Goal: Answer question/provide support: Share knowledge or assist other users

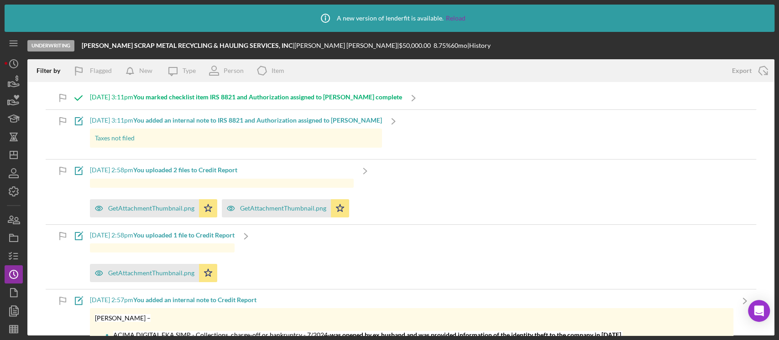
scroll to position [1871, 0]
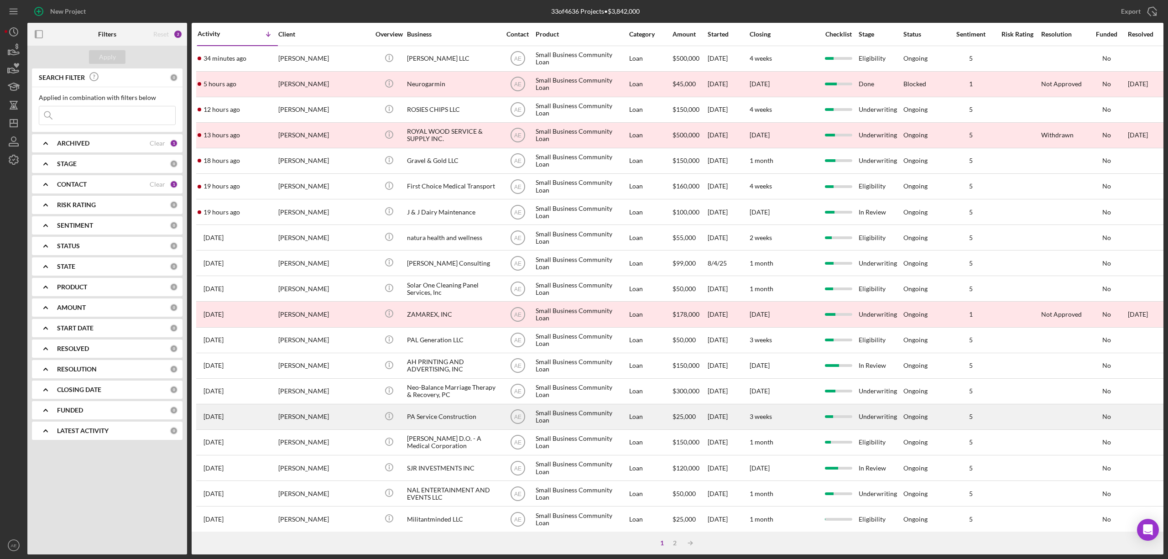
scroll to position [167, 0]
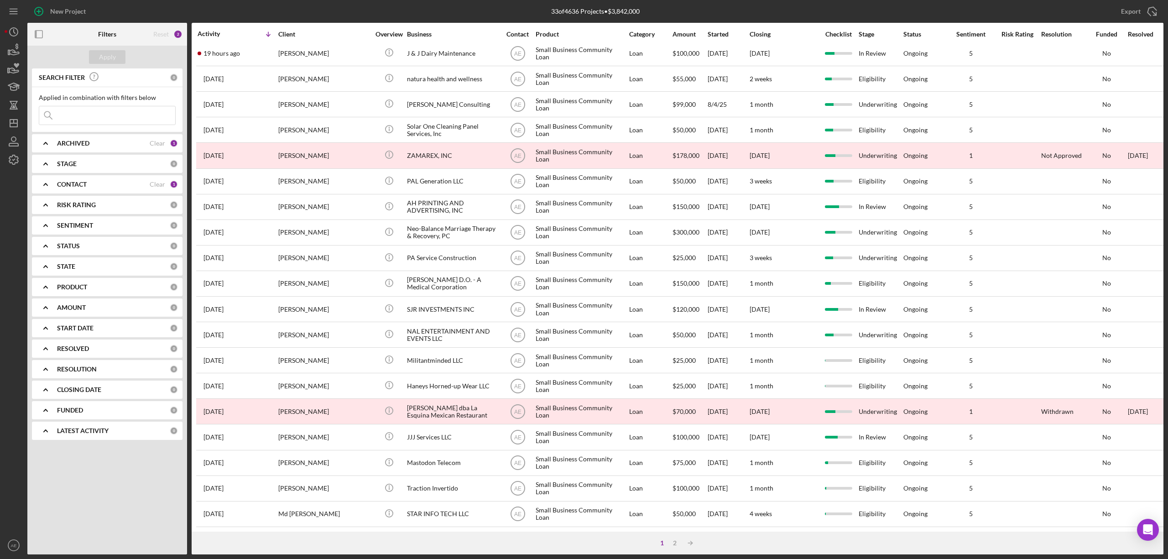
click at [670, 419] on div "1 2 Icon/Table Sort Arrow" at bounding box center [677, 542] width 971 height 23
click at [674, 419] on div "2" at bounding box center [674, 542] width 13 height 7
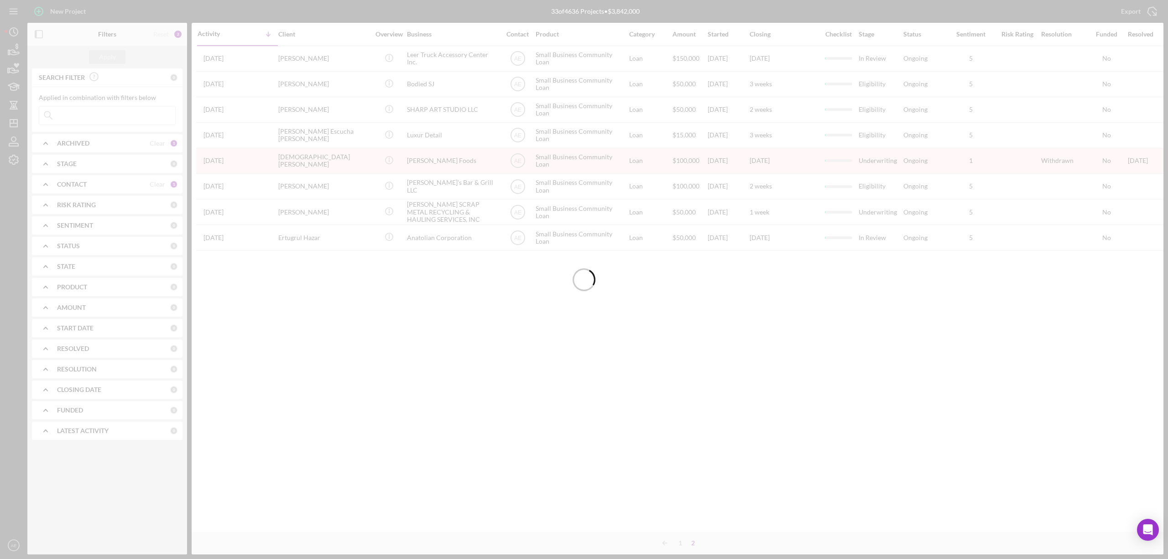
scroll to position [0, 0]
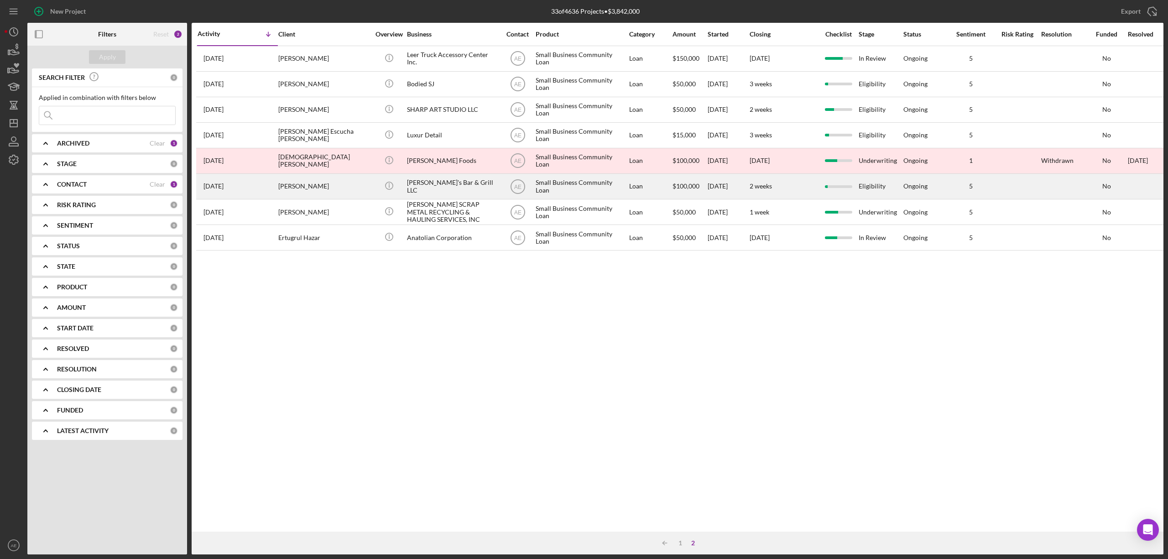
click at [347, 192] on div "[PERSON_NAME]" at bounding box center [323, 186] width 91 height 24
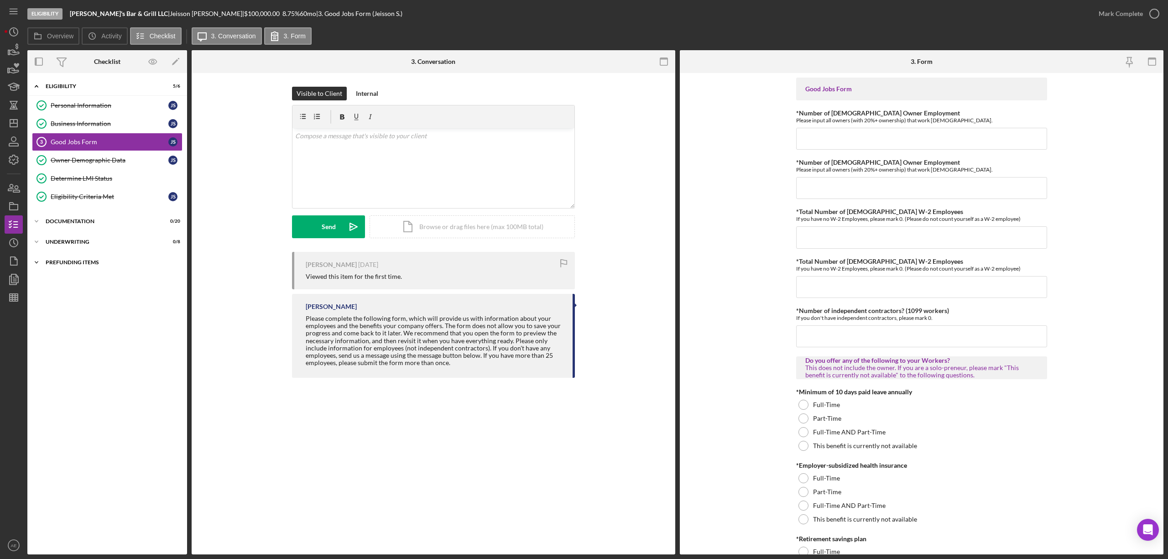
click at [90, 264] on div "Prefunding Items" at bounding box center [111, 262] width 130 height 5
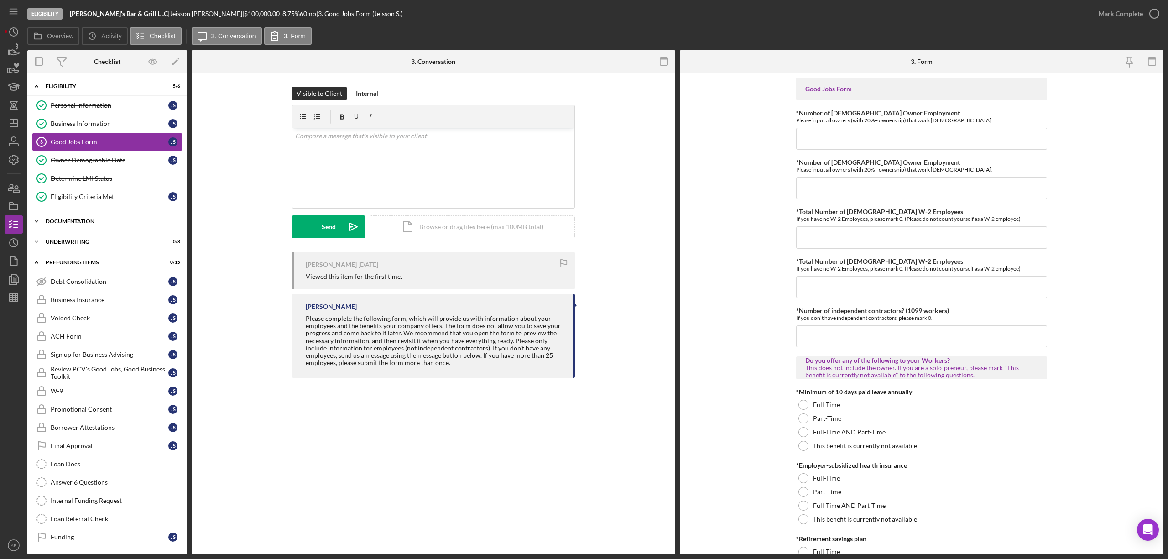
click at [92, 230] on div "Icon/Expander Documentation 0 / 20" at bounding box center [107, 221] width 160 height 18
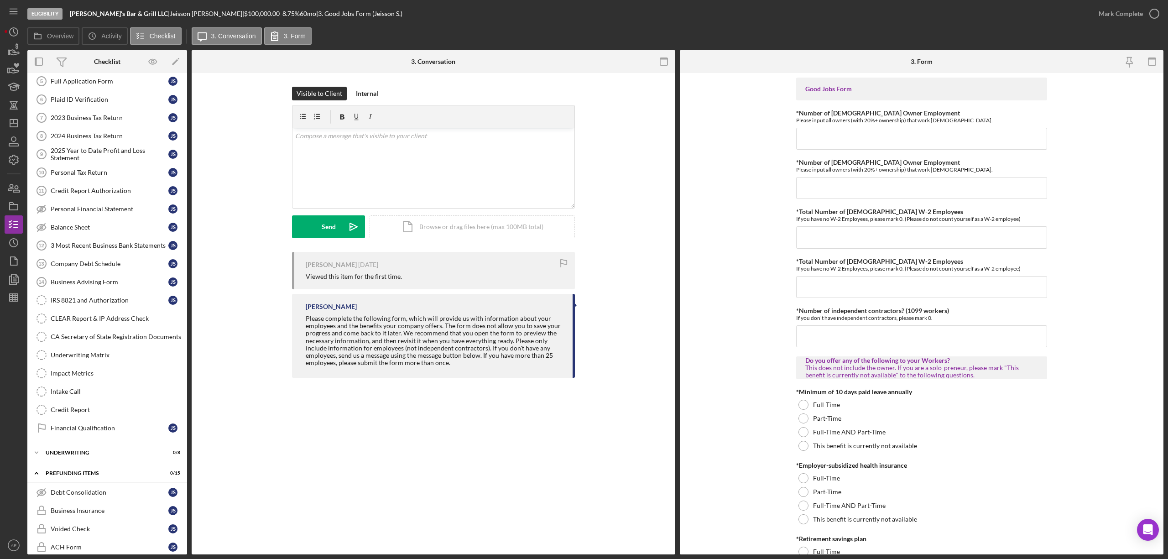
scroll to position [383, 0]
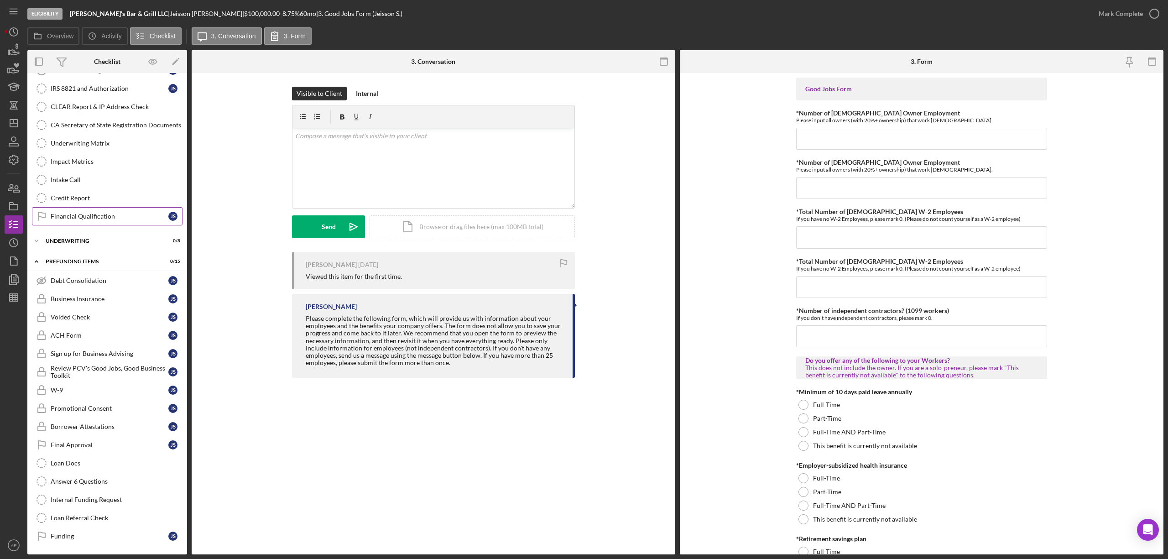
click at [100, 213] on div "Financial Qualification" at bounding box center [110, 216] width 118 height 7
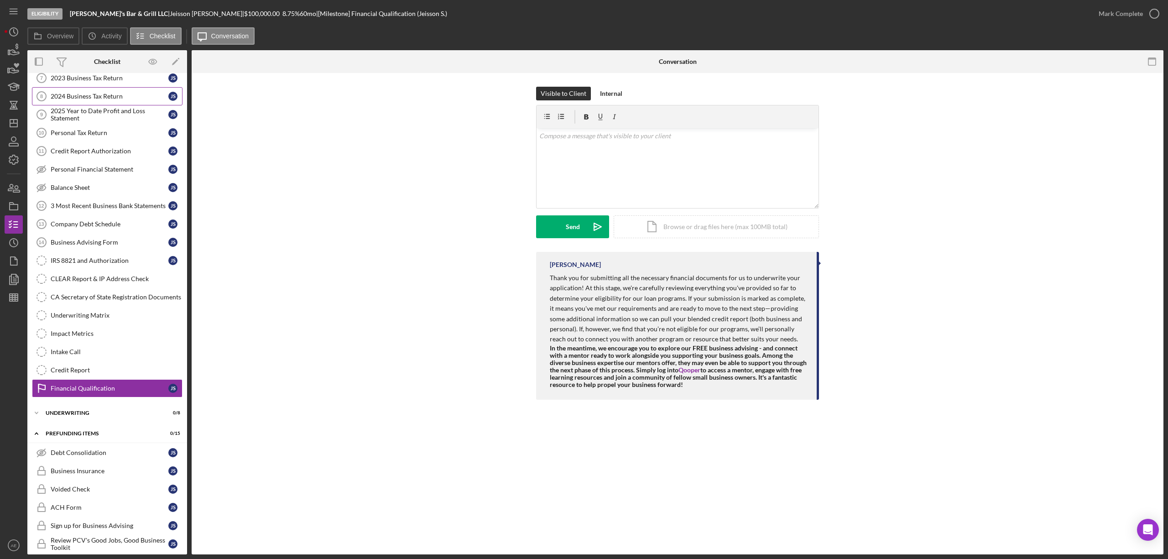
scroll to position [18, 0]
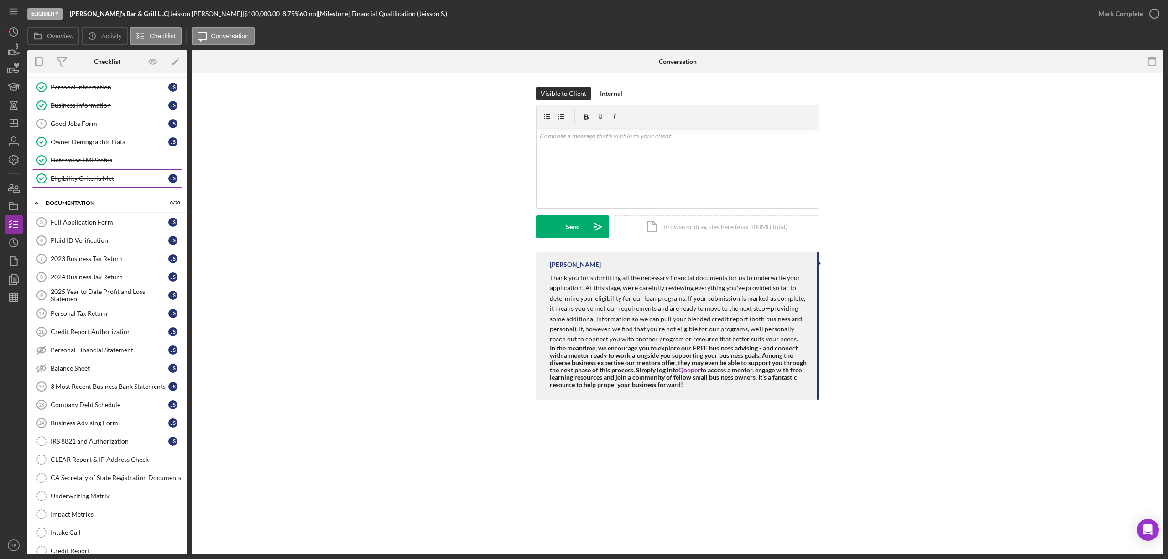
click at [92, 179] on div "Eligibility Criteria Met" at bounding box center [110, 178] width 118 height 7
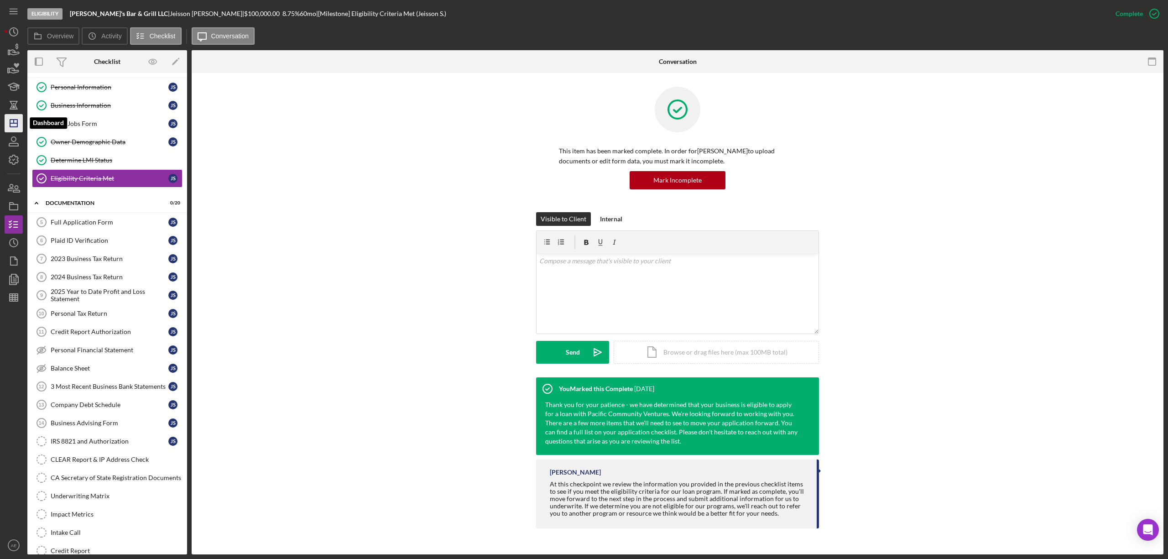
click at [8, 124] on icon "Icon/Dashboard" at bounding box center [13, 123] width 23 height 23
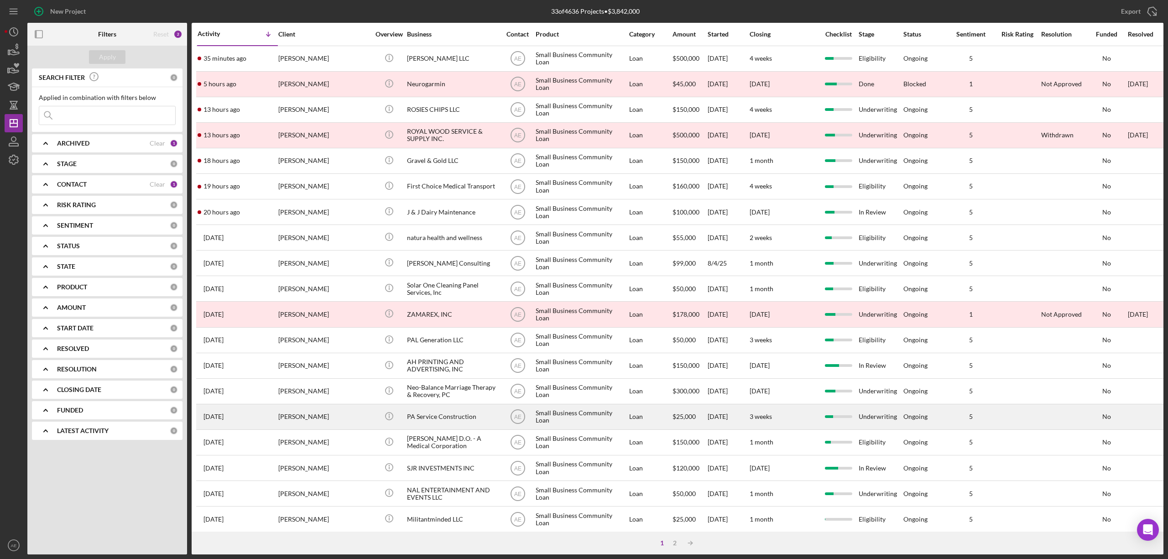
scroll to position [167, 0]
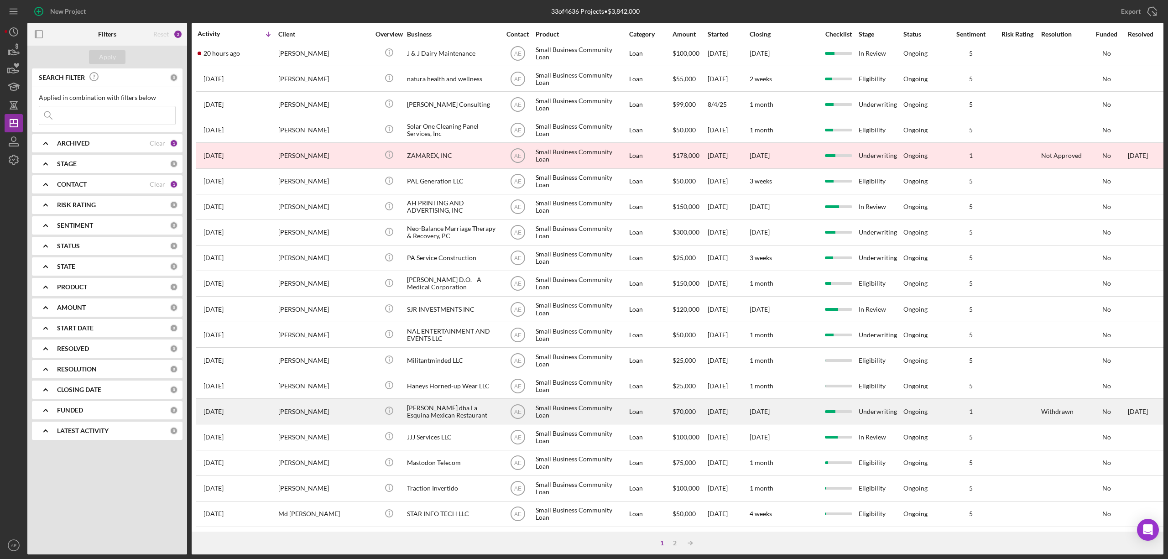
click at [460, 401] on div "[PERSON_NAME] dba La Esquina Mexican Restaurant" at bounding box center [452, 411] width 91 height 24
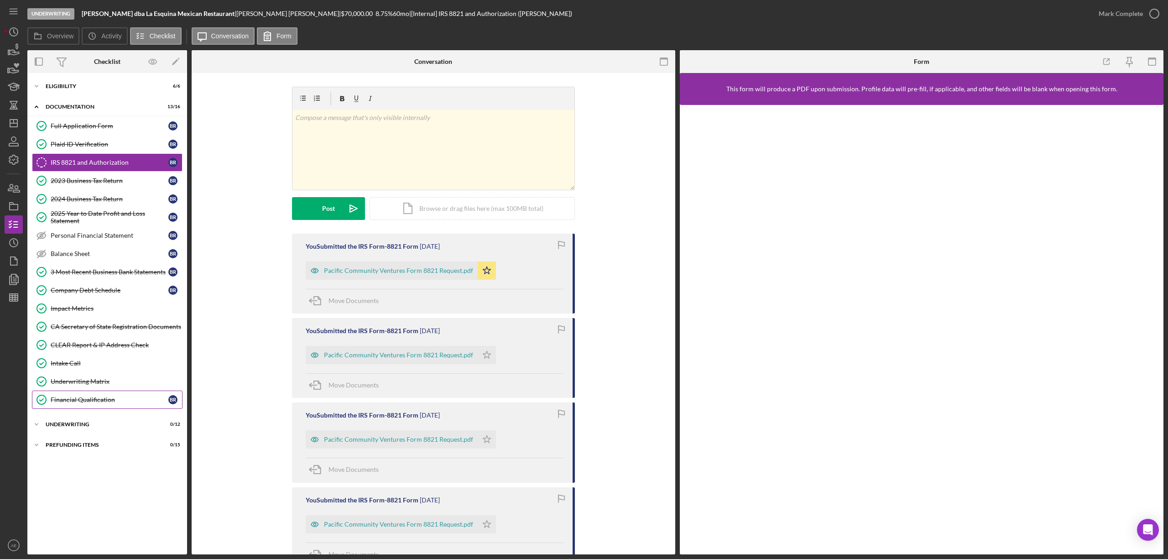
click at [132, 400] on link "Financial Qualification Financial Qualification B R" at bounding box center [107, 399] width 151 height 18
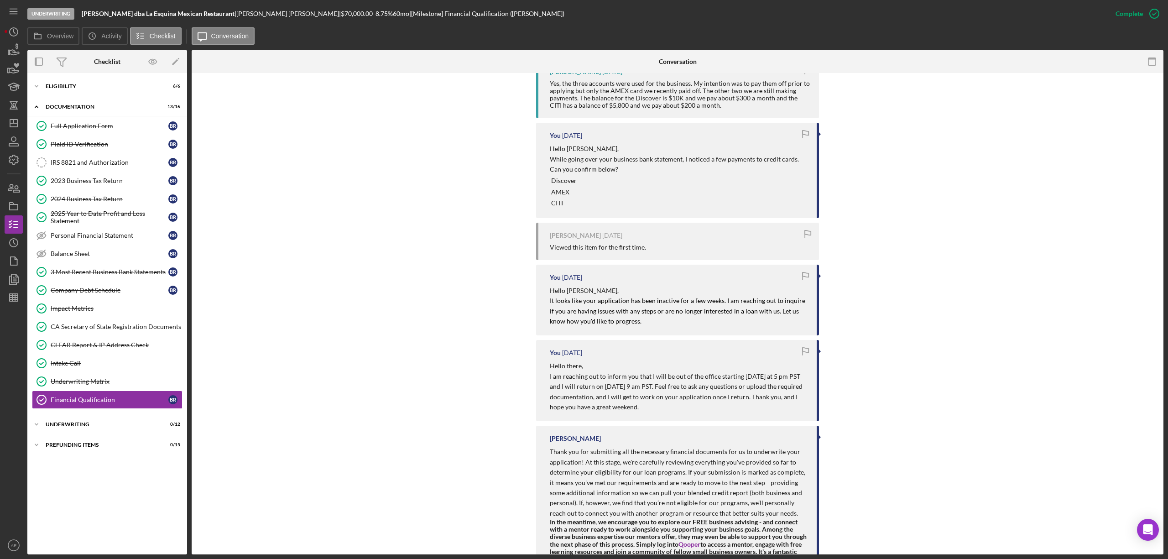
scroll to position [608, 0]
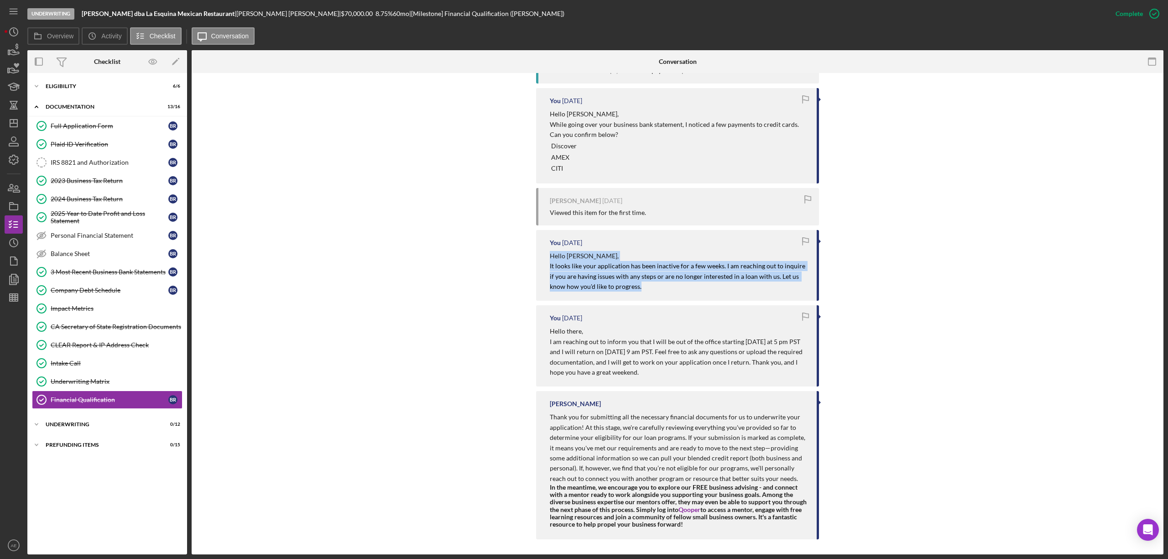
drag, startPoint x: 542, startPoint y: 254, endPoint x: 640, endPoint y: 294, distance: 106.4
click at [640, 294] on div "You [DATE] Hello [PERSON_NAME], It looks like your application has been inactiv…" at bounding box center [677, 265] width 283 height 71
copy div "Hello [PERSON_NAME], It looks like your application has been inactive for a few…"
click at [423, 279] on div "You Marked this Complete [DATE] [Internal] You [DATE] $10K to be investing in a…" at bounding box center [677, 156] width 944 height 774
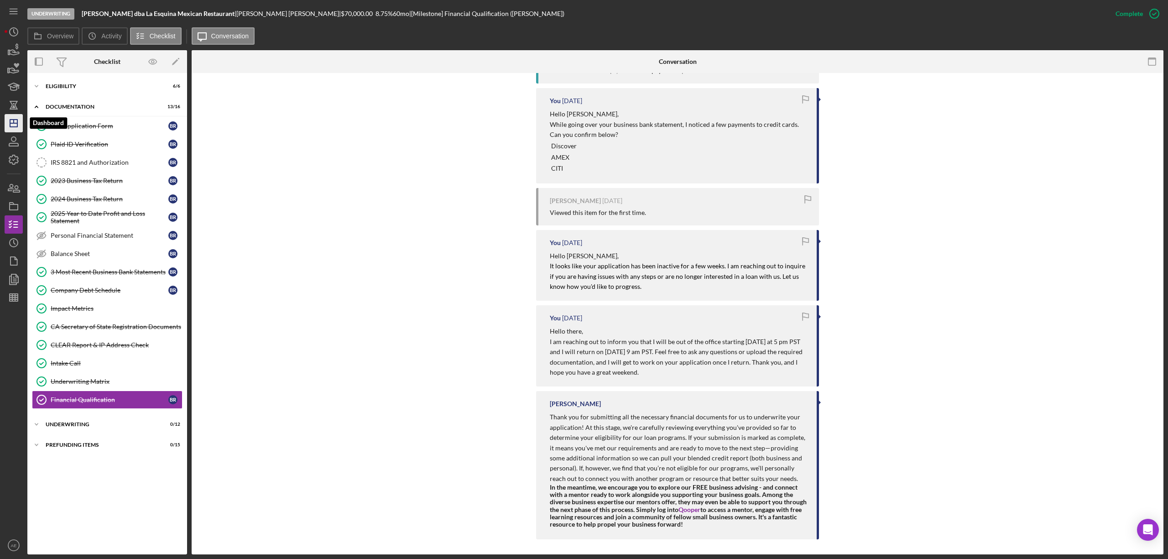
click at [18, 126] on icon "Icon/Dashboard" at bounding box center [13, 123] width 23 height 23
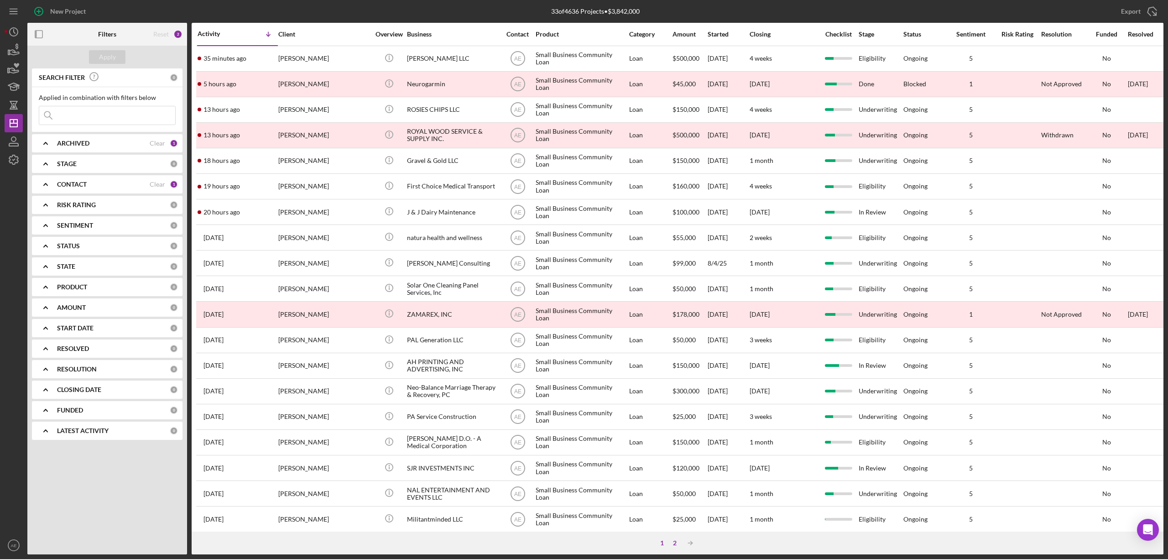
click at [670, 419] on div "2" at bounding box center [674, 542] width 13 height 7
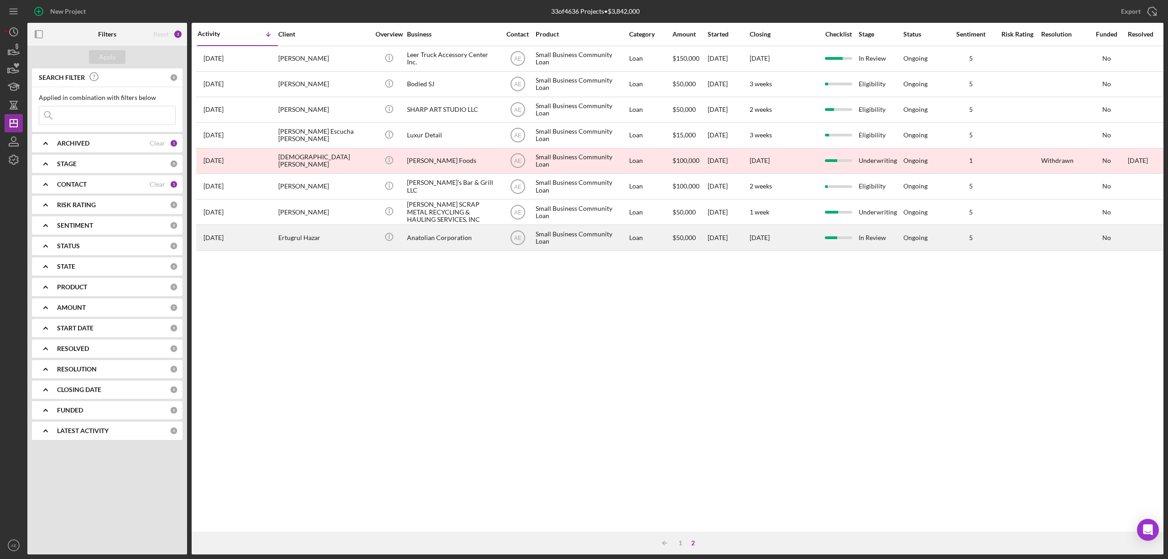
click at [433, 231] on div "Anatolian Corporation" at bounding box center [452, 237] width 91 height 24
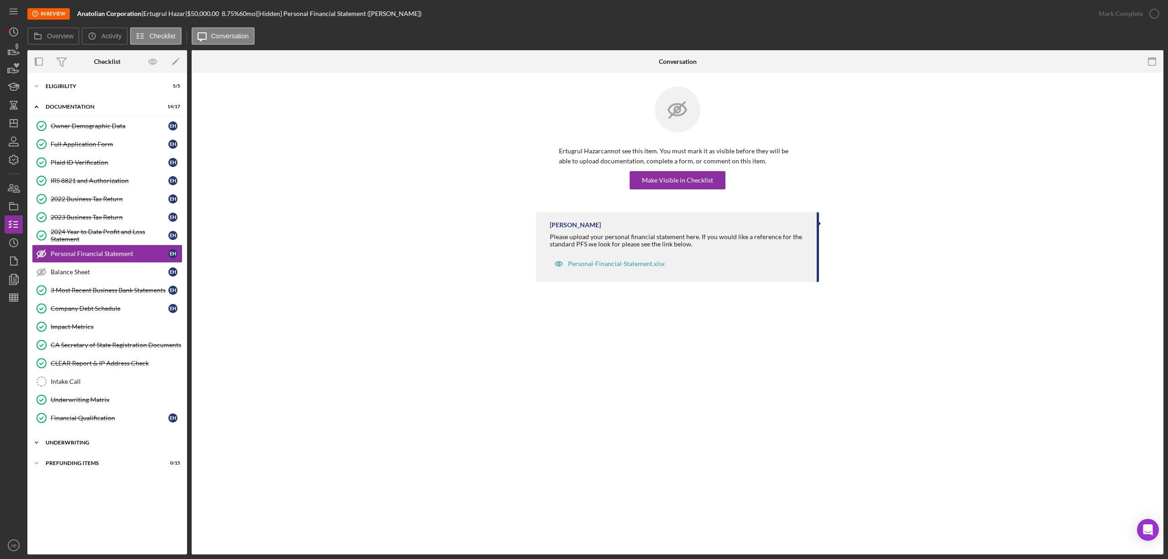
click at [119, 419] on div "Underwriting" at bounding box center [111, 442] width 130 height 5
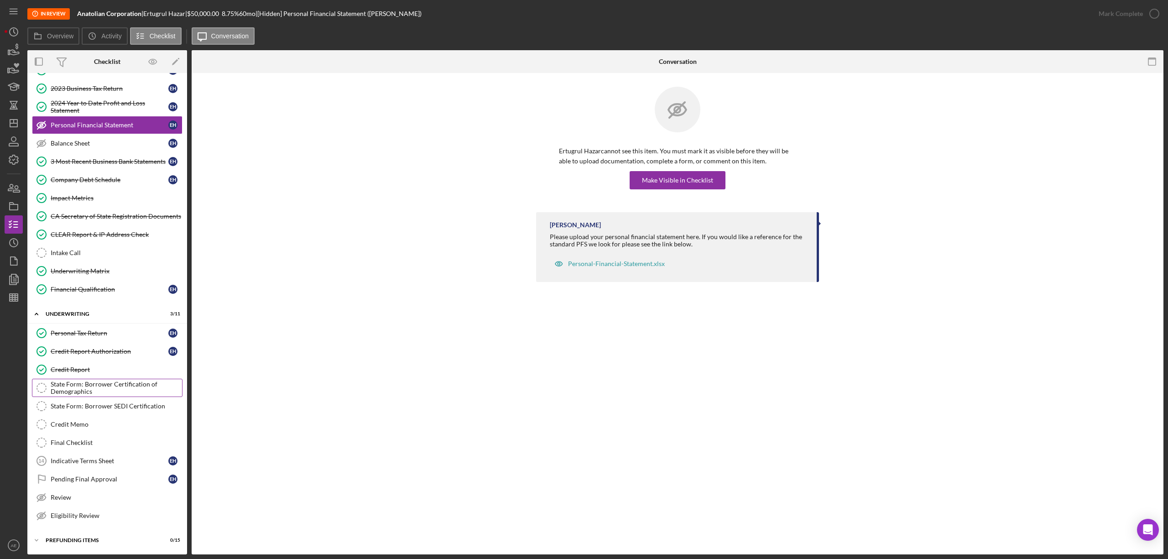
scroll to position [137, 0]
click at [109, 419] on div "Pending Final Approval" at bounding box center [110, 478] width 118 height 7
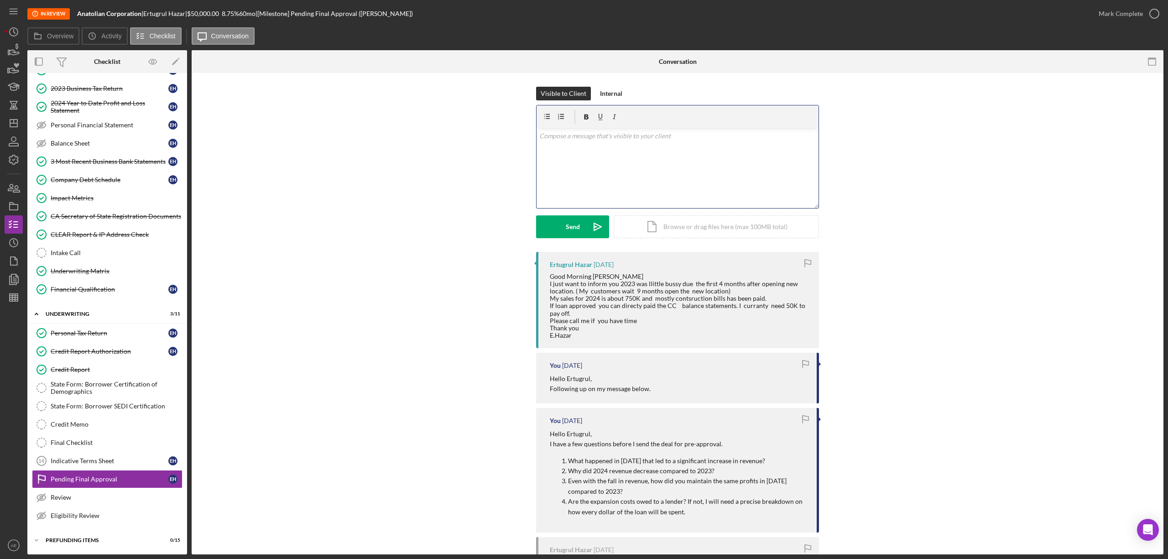
click at [607, 156] on div "v Color teal Color pink Remove color Add row above Add row below Add column bef…" at bounding box center [677, 168] width 282 height 80
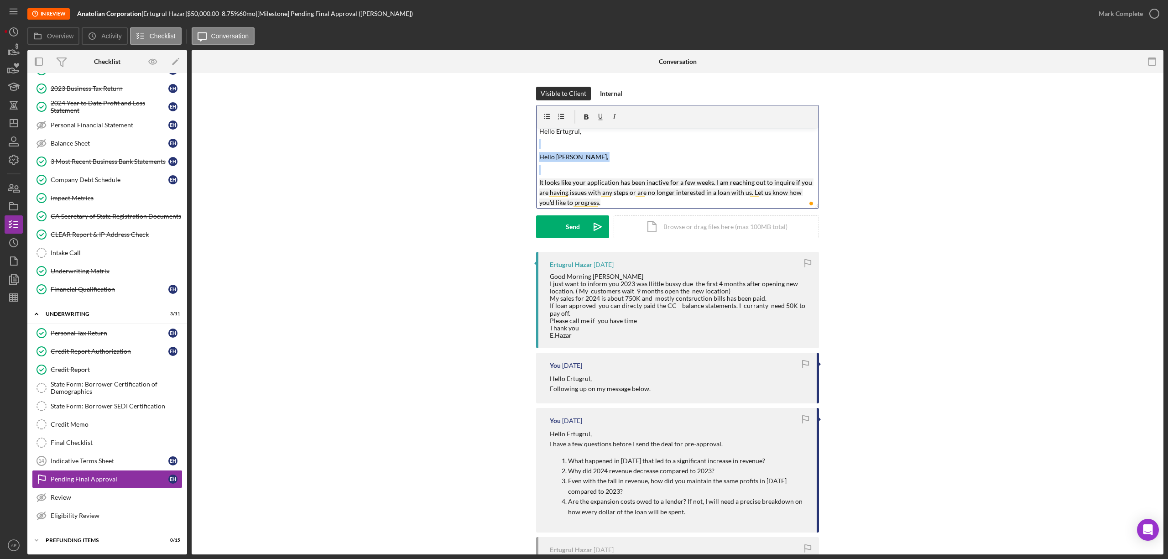
drag, startPoint x: 566, startPoint y: 170, endPoint x: 530, endPoint y: 145, distance: 44.3
click at [530, 145] on div "Visible to Client Internal v Color teal Color pink Remove color Add row above A…" at bounding box center [677, 169] width 944 height 165
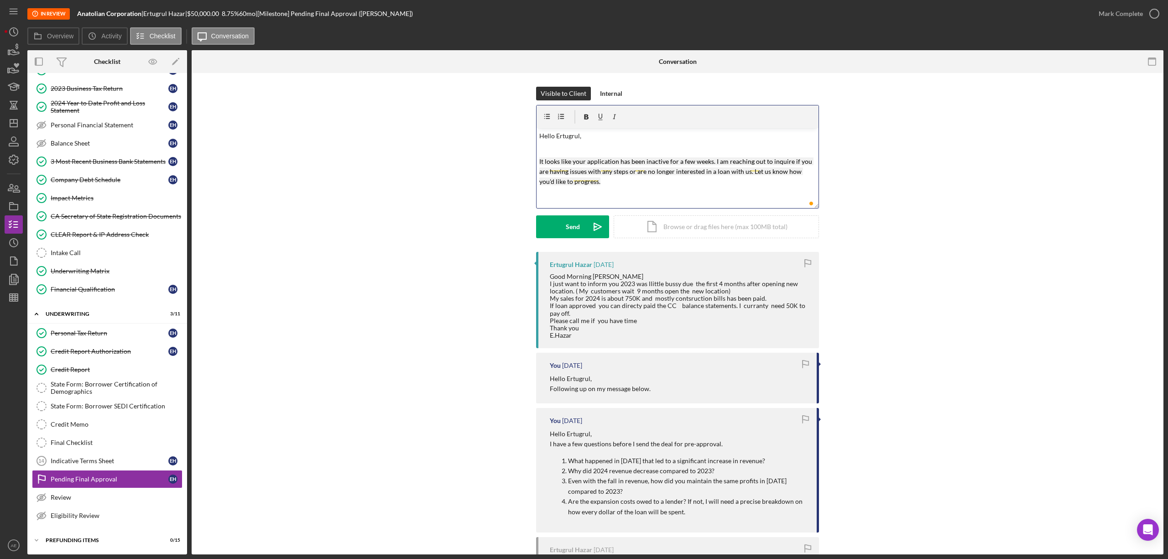
scroll to position [0, 0]
click at [569, 227] on div "Send" at bounding box center [573, 226] width 14 height 23
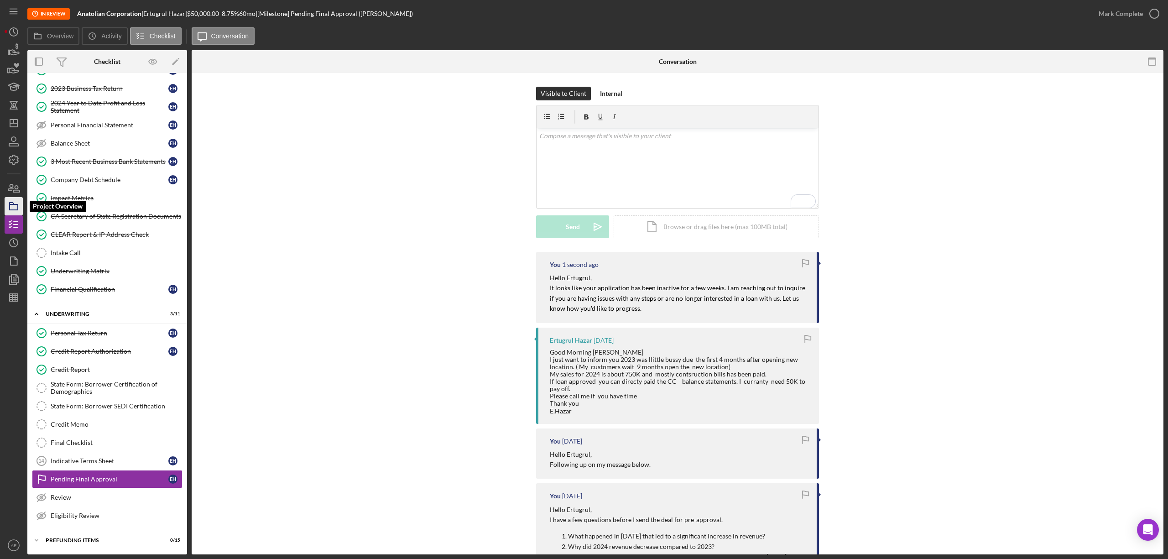
click at [16, 208] on icon "button" at bounding box center [13, 206] width 23 height 23
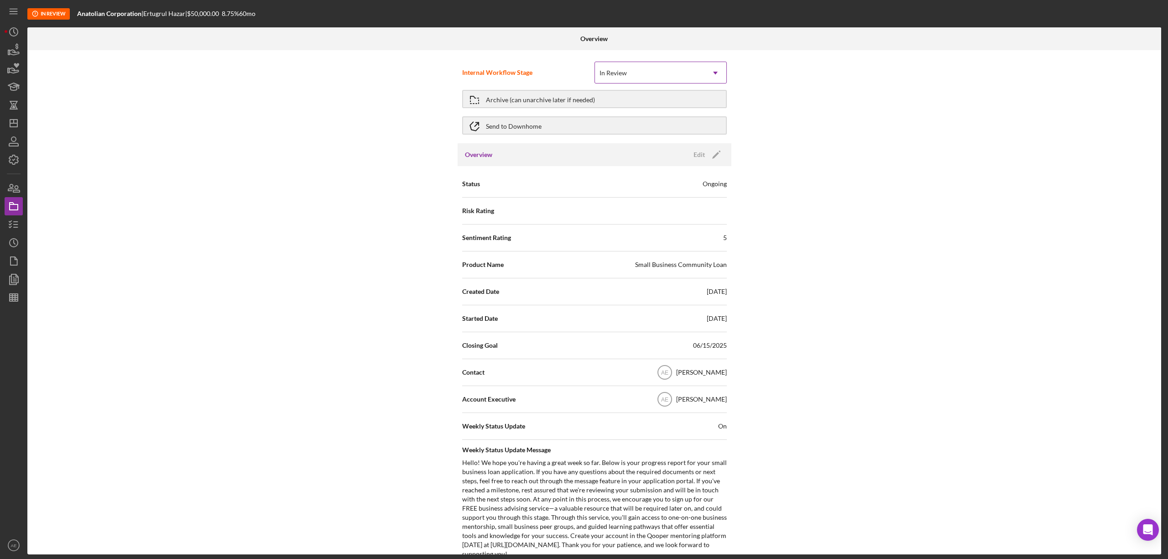
click at [675, 76] on div "In Review" at bounding box center [649, 72] width 109 height 21
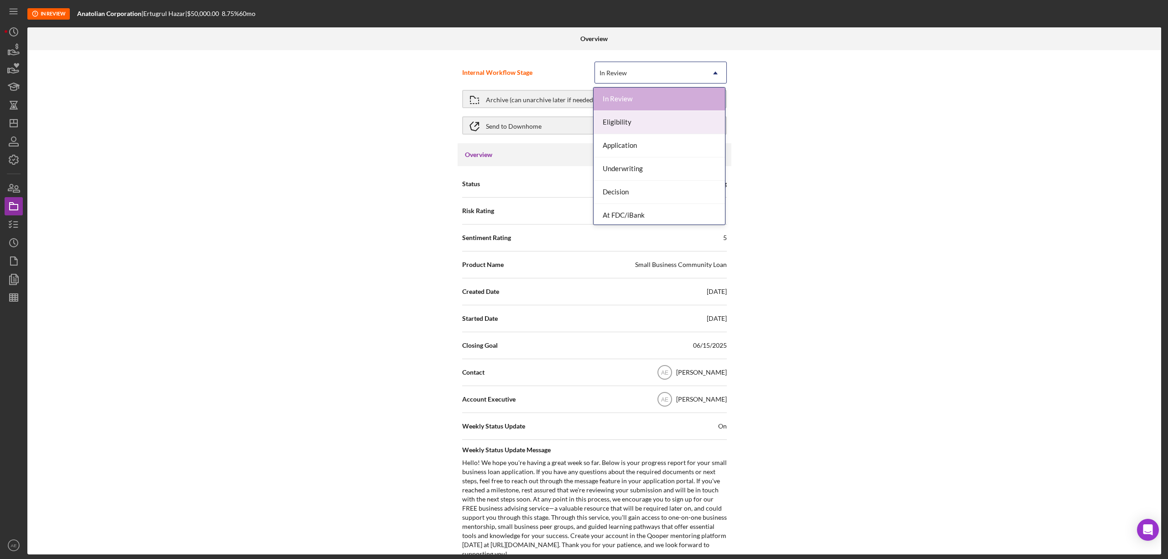
click at [362, 148] on div "Internal Workflow Stage 8 results available. Use Up and Down to choose options,…" at bounding box center [593, 302] width 1133 height 504
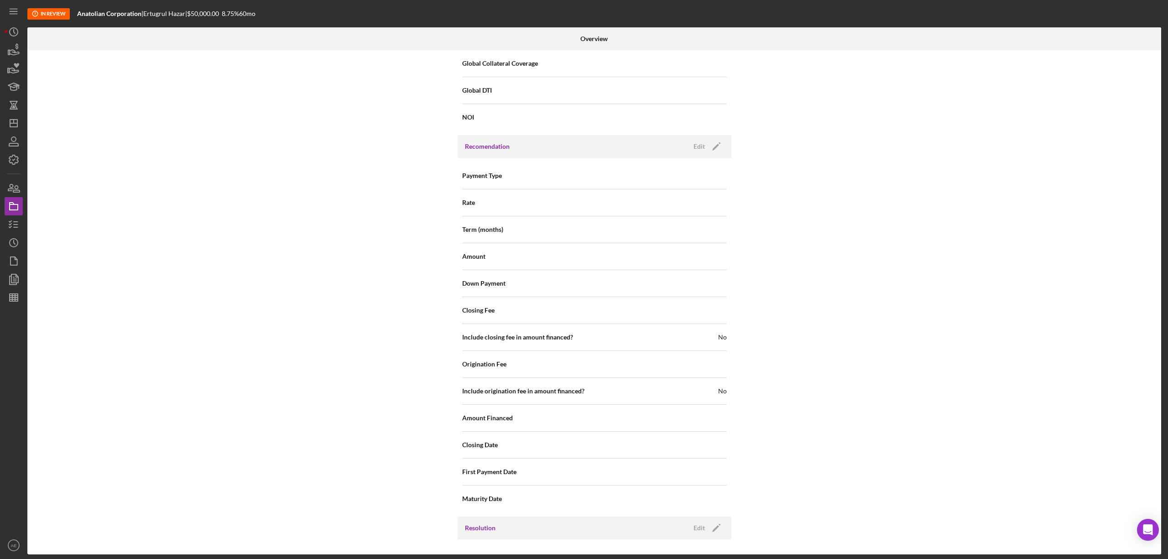
scroll to position [947, 0]
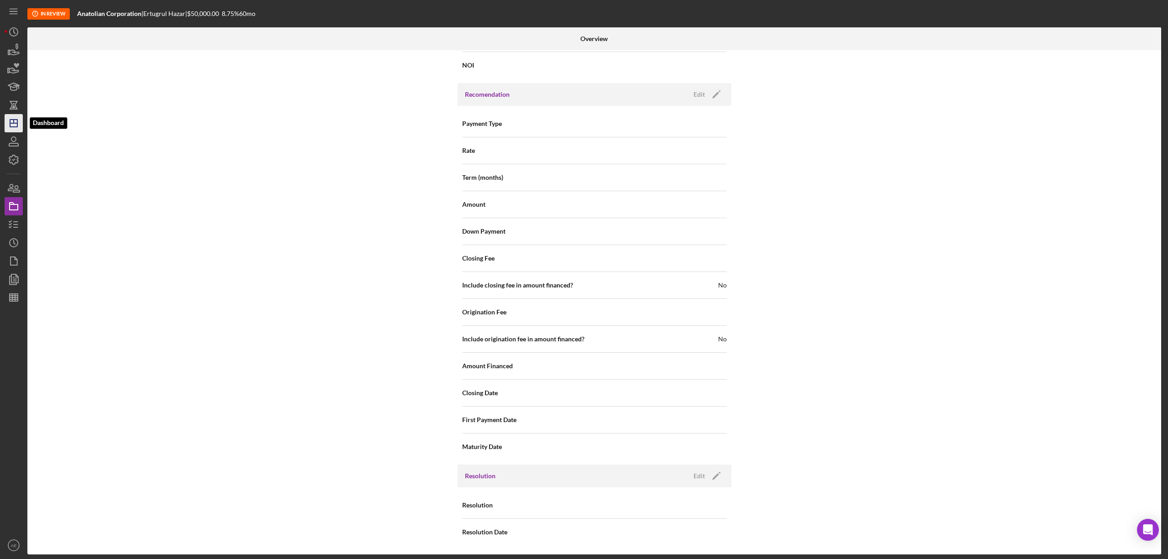
click at [17, 123] on line "button" at bounding box center [13, 123] width 7 height 0
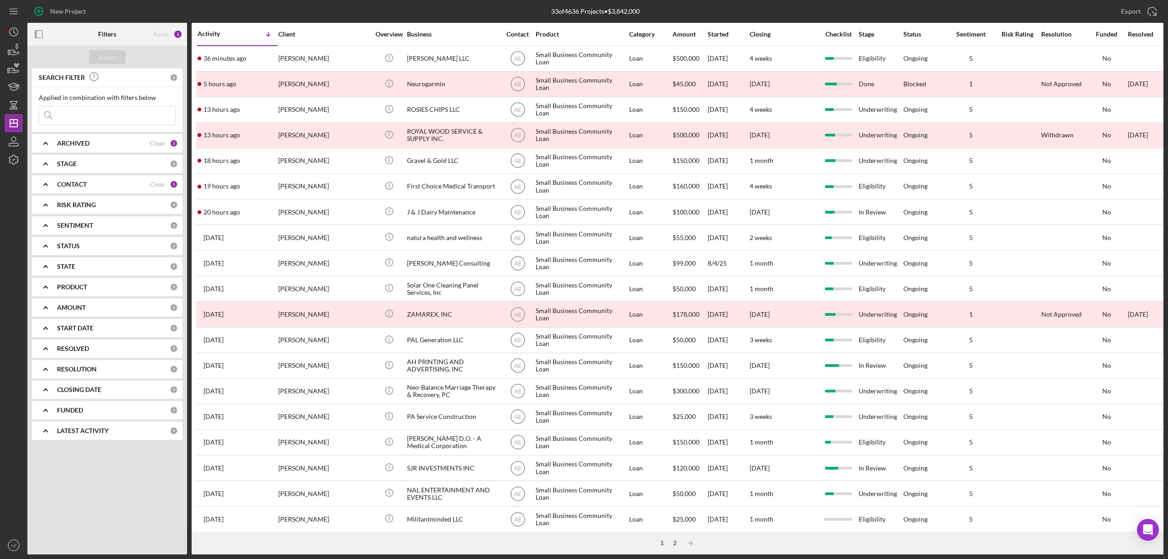
click at [673, 419] on div "2" at bounding box center [674, 542] width 13 height 7
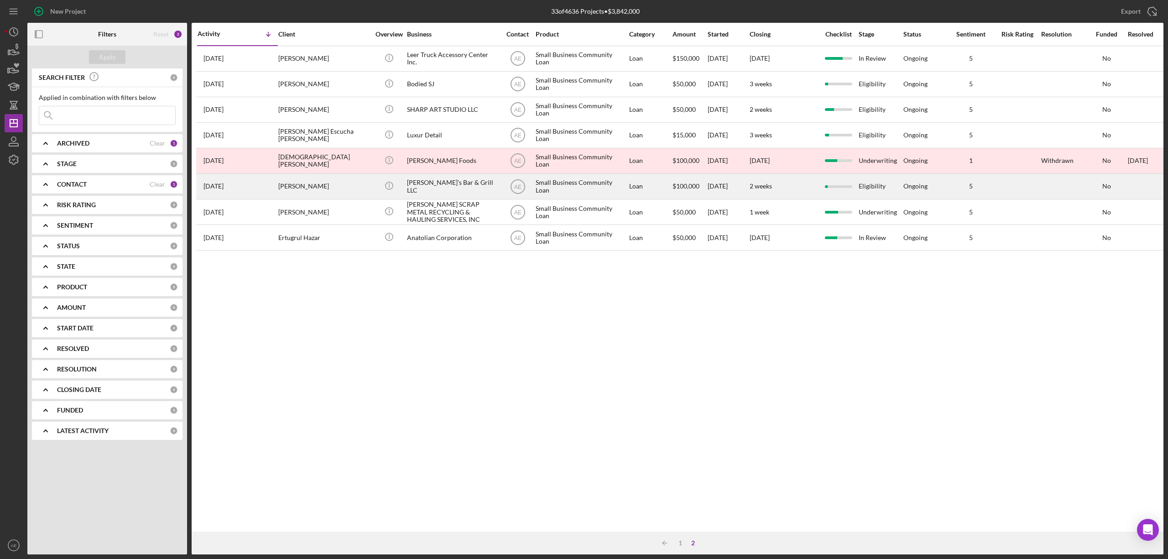
click at [344, 182] on div "[PERSON_NAME]" at bounding box center [323, 186] width 91 height 24
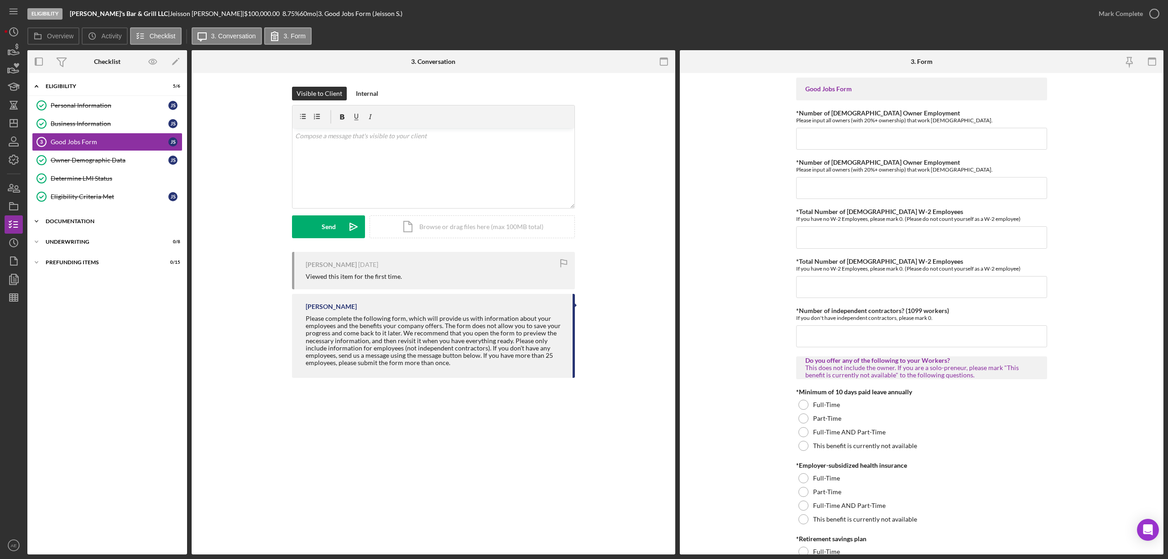
click at [96, 224] on div "Documentation" at bounding box center [111, 220] width 130 height 5
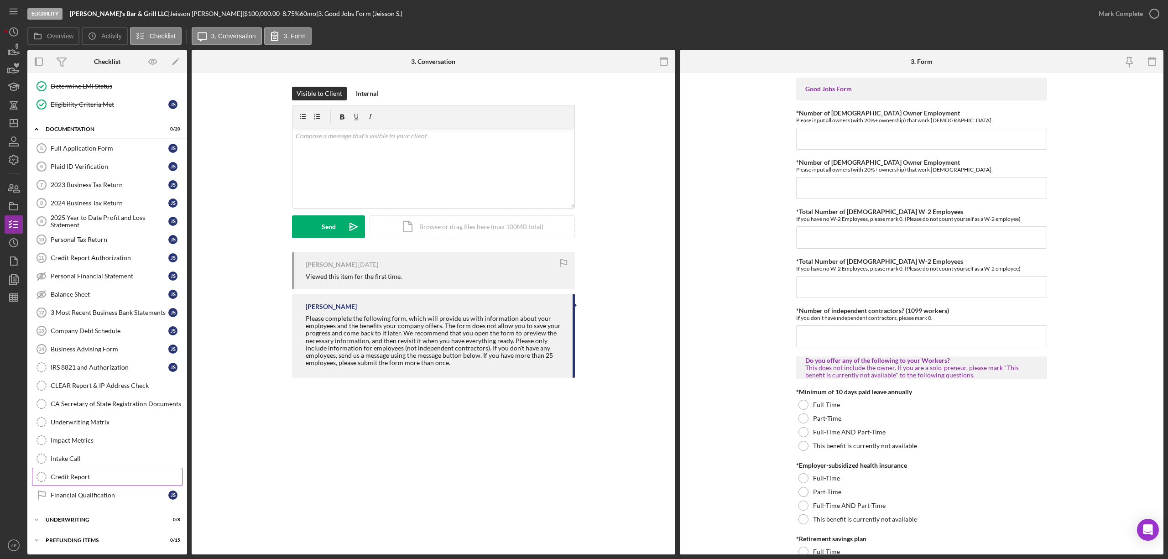
scroll to position [99, 0]
click at [115, 419] on link "Financial Qualification Financial Qualification J S" at bounding box center [107, 495] width 151 height 18
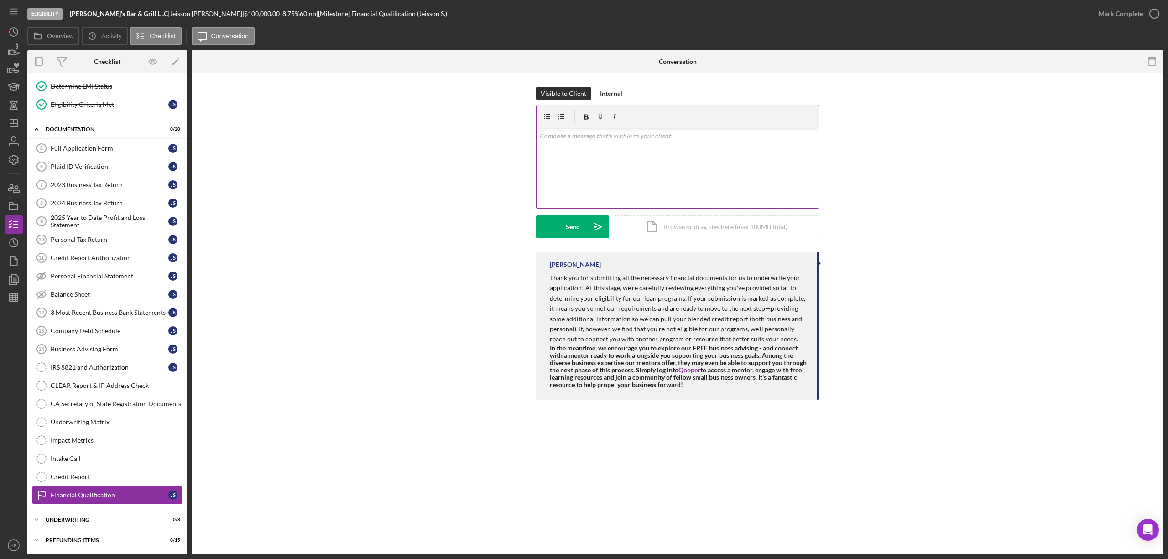
click at [612, 168] on div "v Color teal Color pink Remove color Add row above Add row below Add column bef…" at bounding box center [677, 168] width 282 height 80
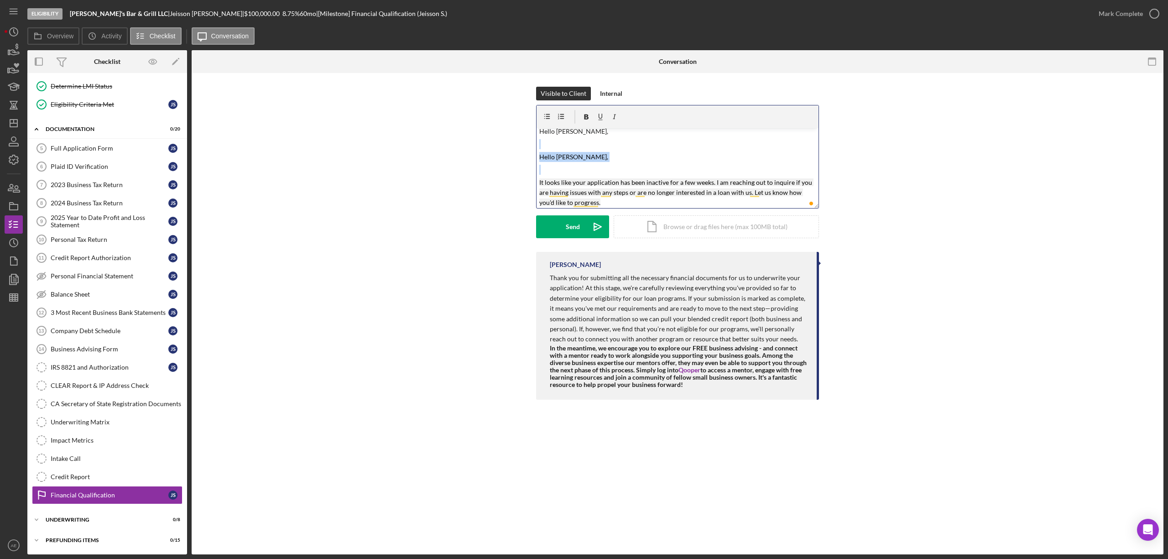
scroll to position [0, 0]
drag, startPoint x: 584, startPoint y: 172, endPoint x: 536, endPoint y: 140, distance: 57.7
click at [536, 140] on div "v Color teal Color pink Remove color Add row above Add row below Add column bef…" at bounding box center [677, 168] width 282 height 80
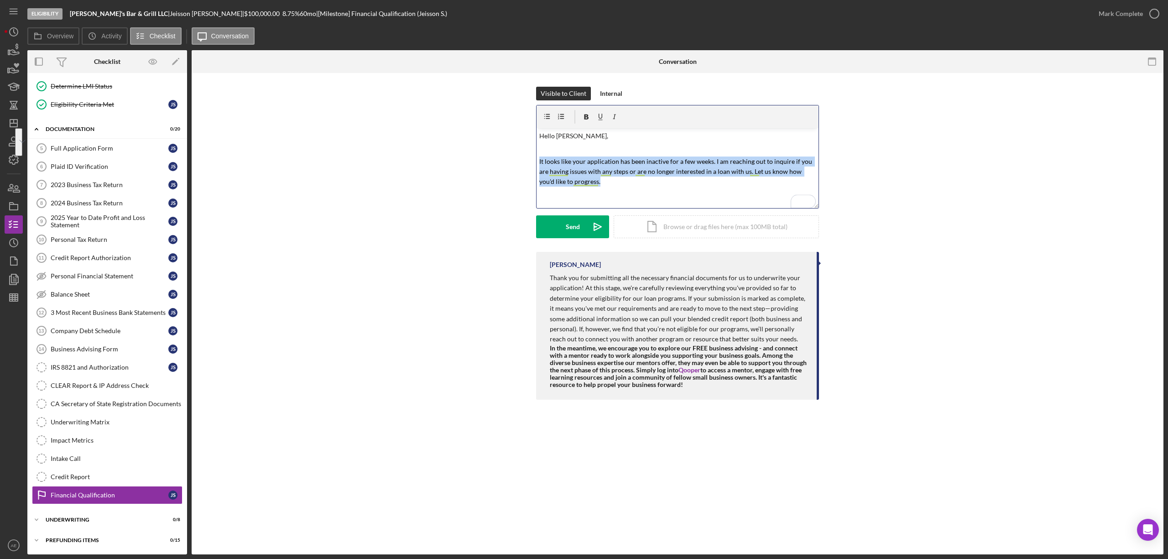
drag, startPoint x: 608, startPoint y: 179, endPoint x: 538, endPoint y: 163, distance: 71.7
click at [538, 163] on div "v Color teal Color pink Remove color Add row above Add row below Add column bef…" at bounding box center [677, 168] width 282 height 80
copy mark "It looks like your application has been inactive for a few weeks. I am reaching…"
click at [645, 194] on div "v Color teal Color pink Remove color Add row above Add row below Add column bef…" at bounding box center [677, 168] width 282 height 80
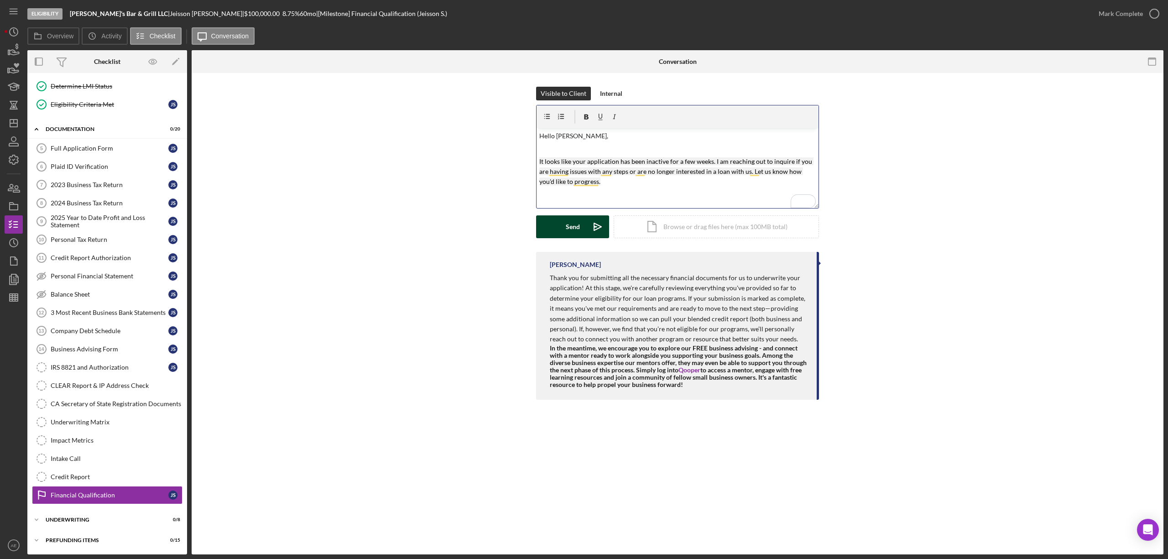
click at [563, 223] on button "Send Icon/icon-invite-send" at bounding box center [572, 226] width 73 height 23
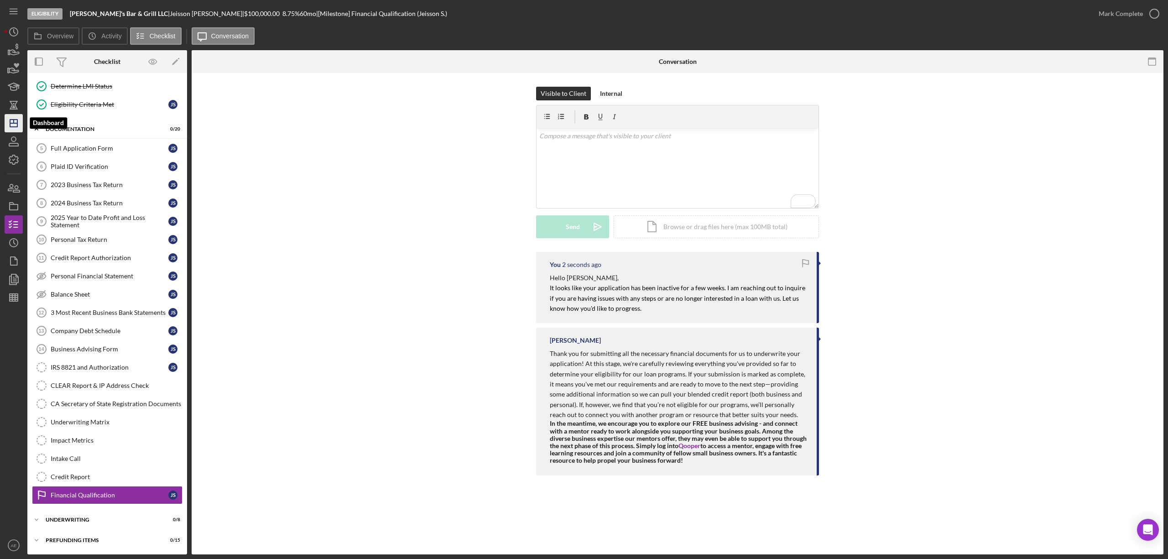
click at [12, 118] on icon "Icon/Dashboard" at bounding box center [13, 123] width 23 height 23
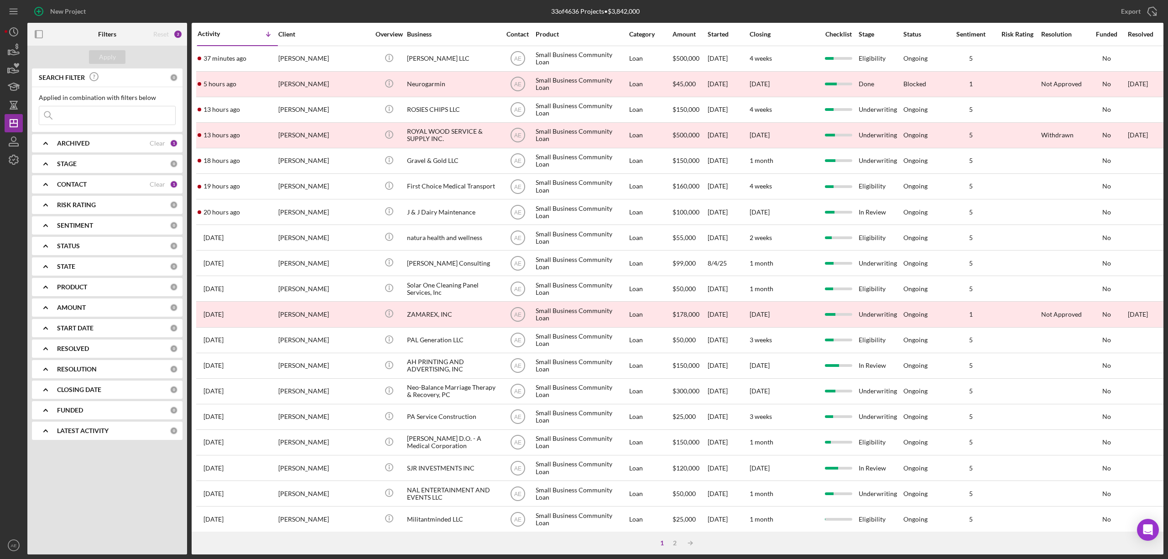
click at [674, 419] on div "1 2 Icon/Table Sort Arrow" at bounding box center [677, 542] width 971 height 23
click at [674, 419] on div "2" at bounding box center [674, 542] width 13 height 7
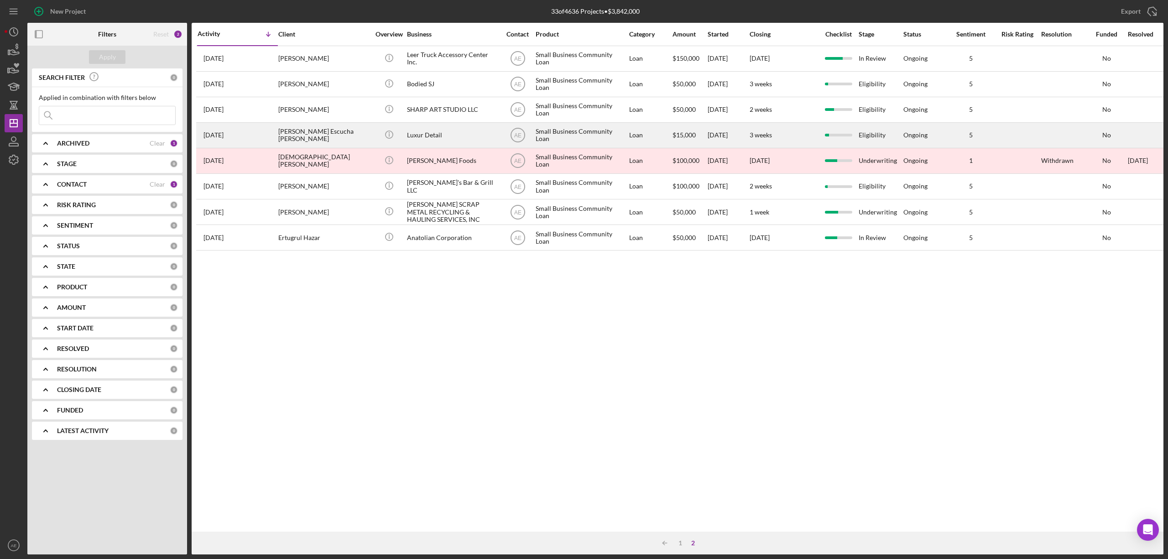
click at [419, 131] on div "Luxur Detail" at bounding box center [452, 135] width 91 height 24
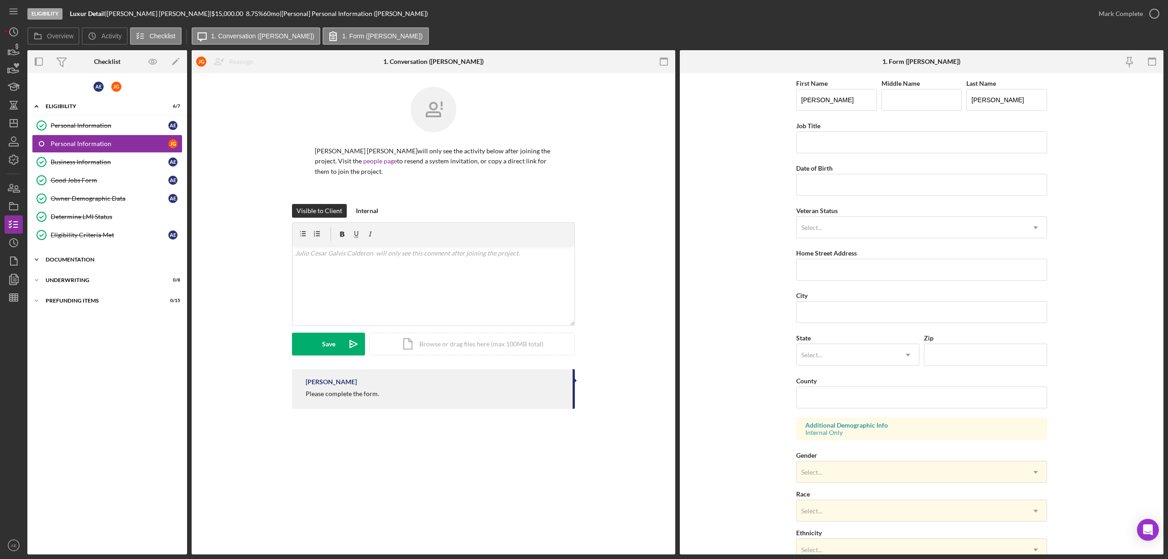
click at [82, 256] on div "Icon/Expander Documentation 2 / 23" at bounding box center [107, 259] width 160 height 18
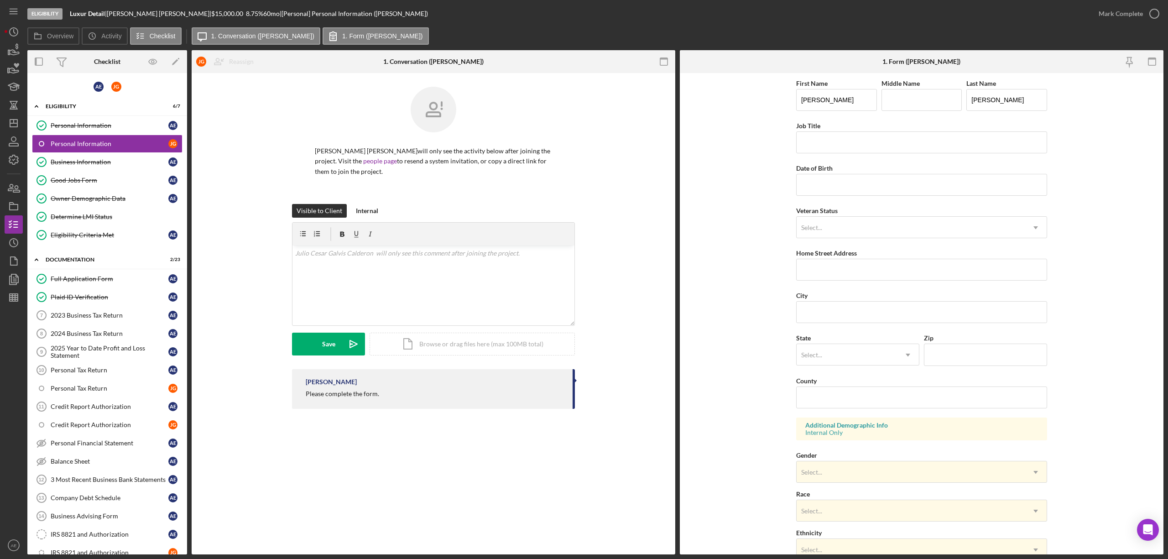
scroll to position [194, 0]
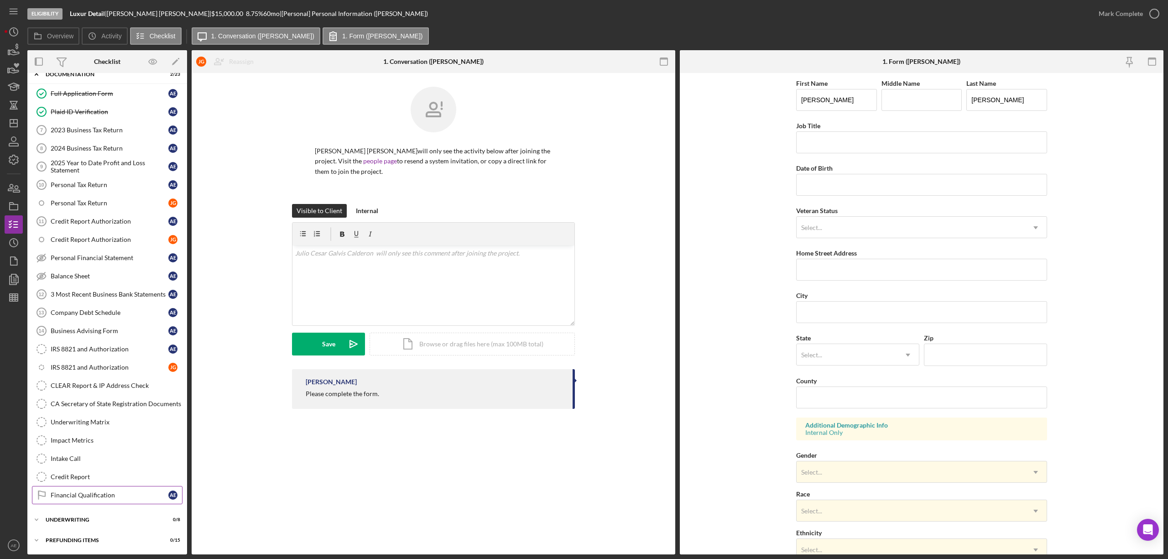
click at [99, 419] on div "Financial Qualification" at bounding box center [110, 494] width 118 height 7
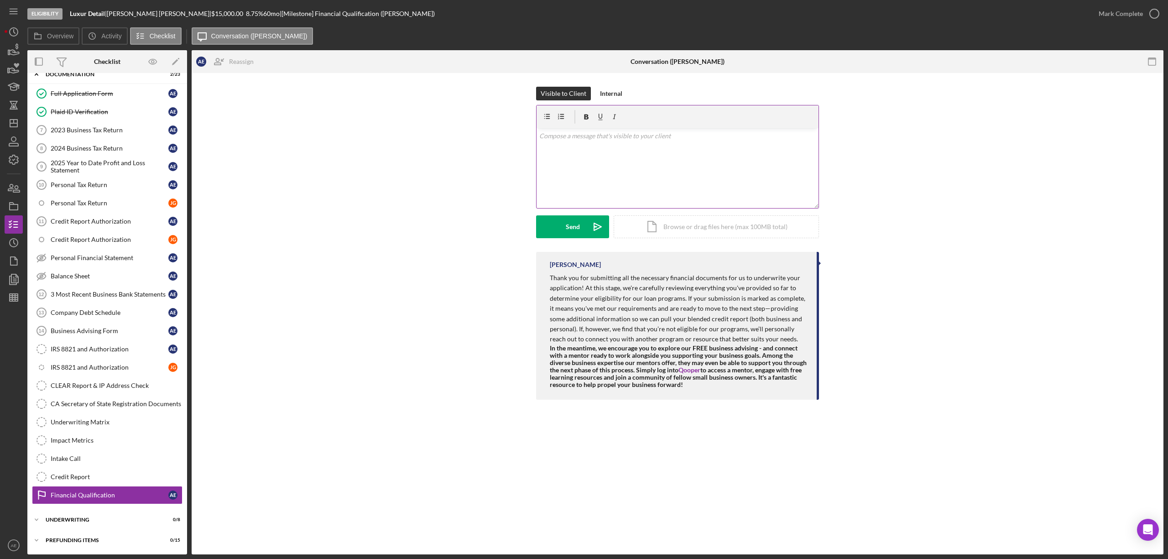
click at [597, 182] on div "v Color teal Color pink Remove color Add row above Add row below Add column bef…" at bounding box center [677, 168] width 282 height 80
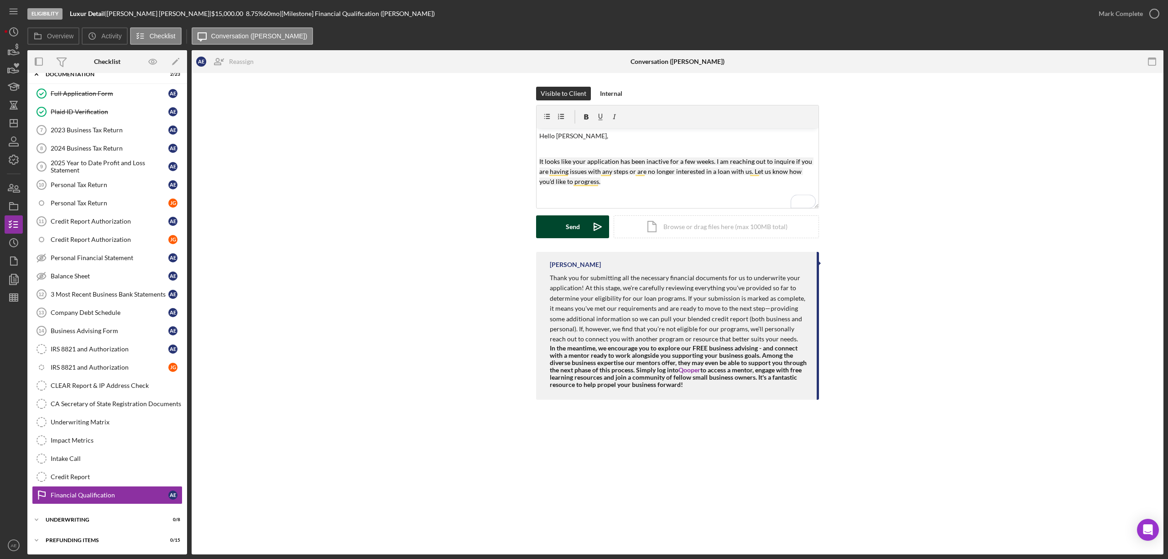
click at [577, 220] on div "Send" at bounding box center [573, 226] width 14 height 23
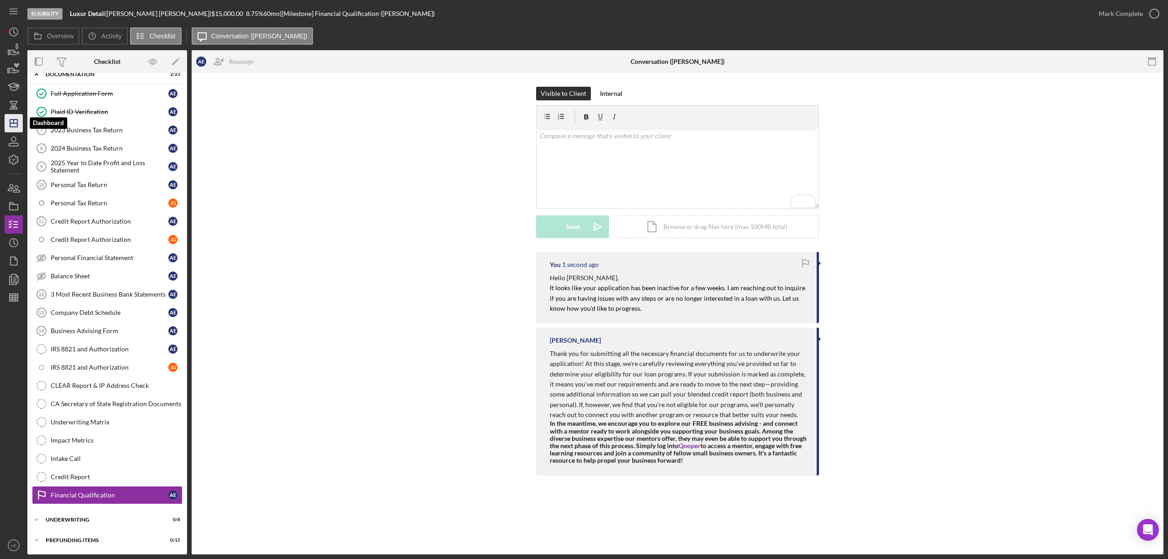
click at [17, 118] on icon "Icon/Dashboard" at bounding box center [13, 123] width 23 height 23
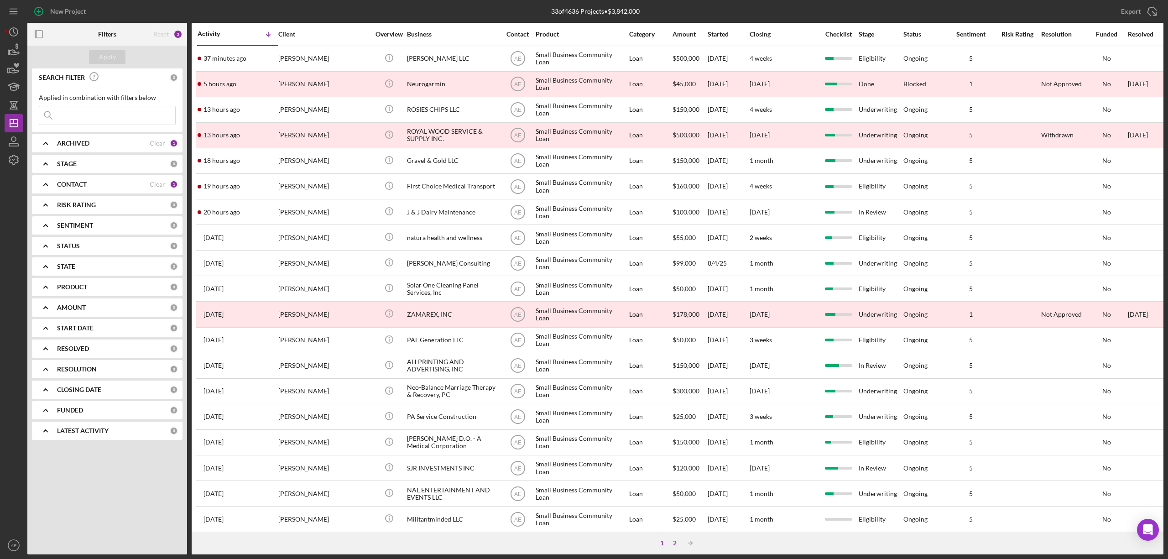
click at [674, 419] on div "2" at bounding box center [674, 542] width 13 height 7
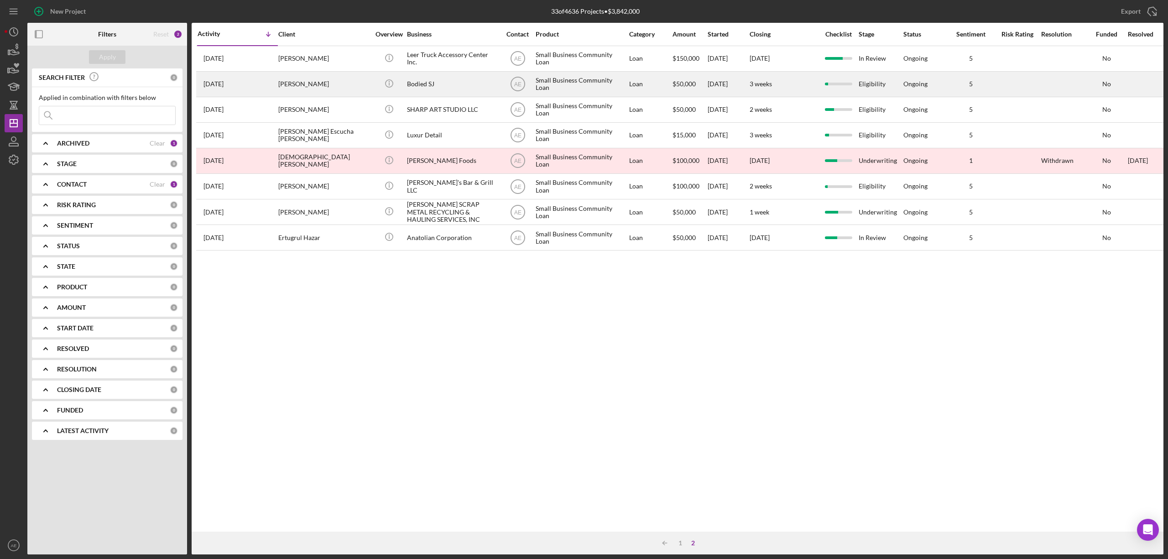
click at [353, 80] on div "[PERSON_NAME]" at bounding box center [323, 84] width 91 height 24
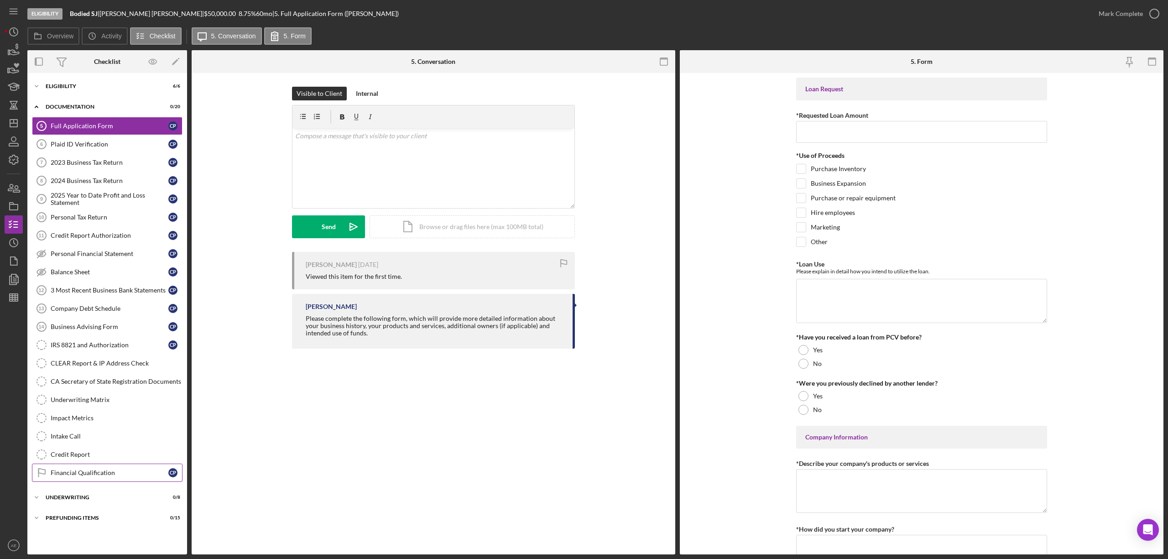
click at [119, 419] on div "Financial Qualification" at bounding box center [110, 472] width 118 height 7
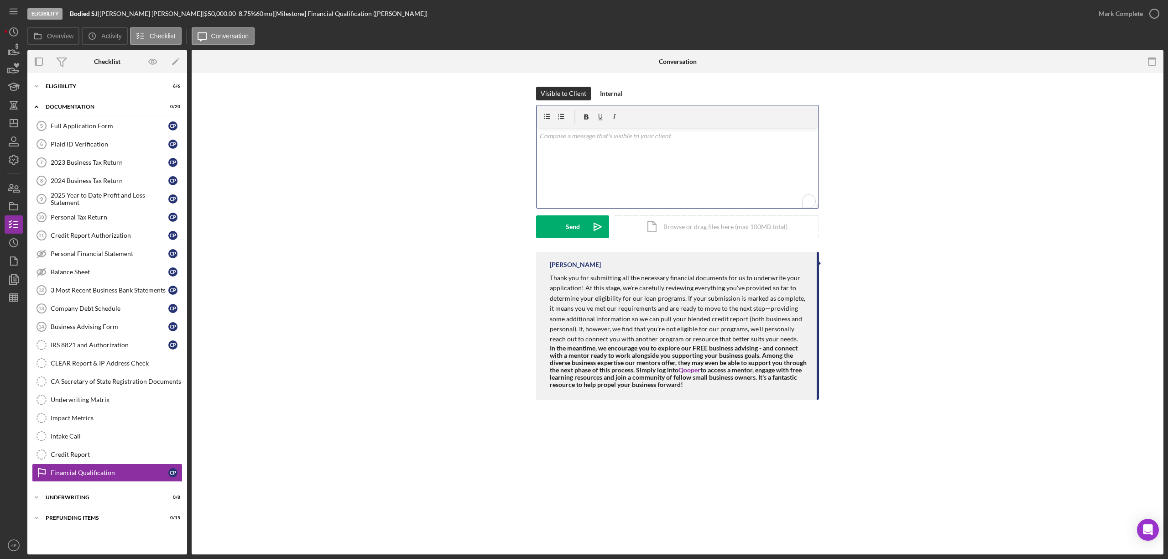
click at [566, 163] on div "v Color teal Color pink Remove color Add row above Add row below Add column bef…" at bounding box center [677, 168] width 282 height 80
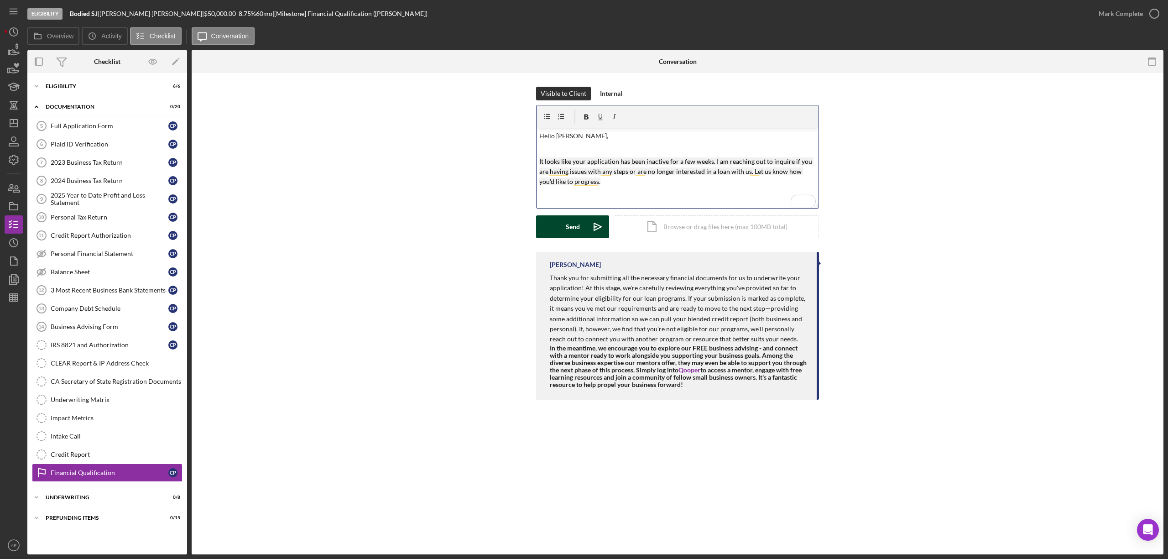
click at [566, 223] on div "Send" at bounding box center [573, 226] width 14 height 23
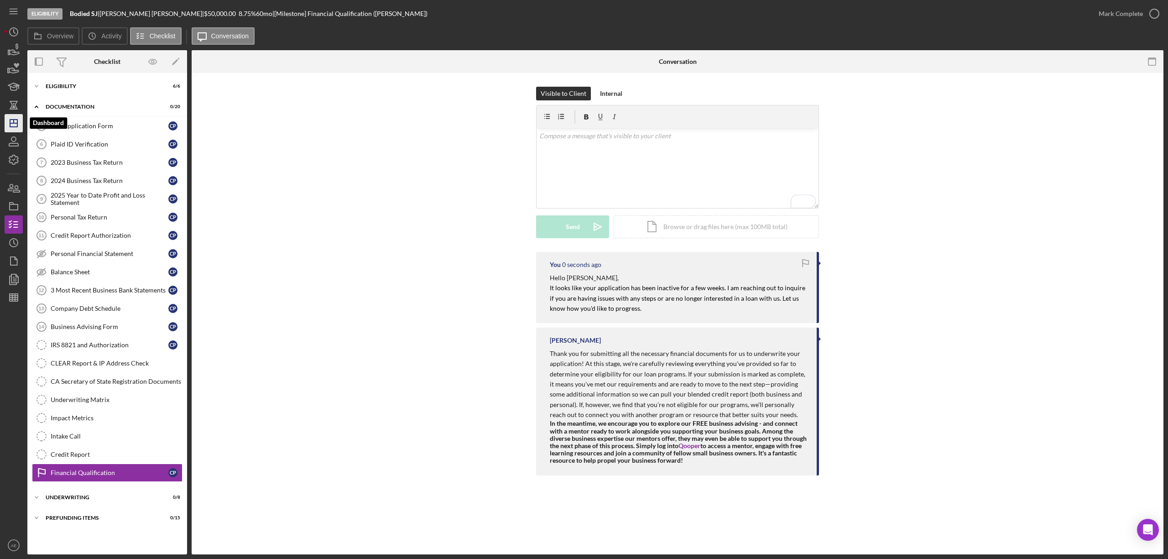
click at [21, 121] on icon "Icon/Dashboard" at bounding box center [13, 123] width 23 height 23
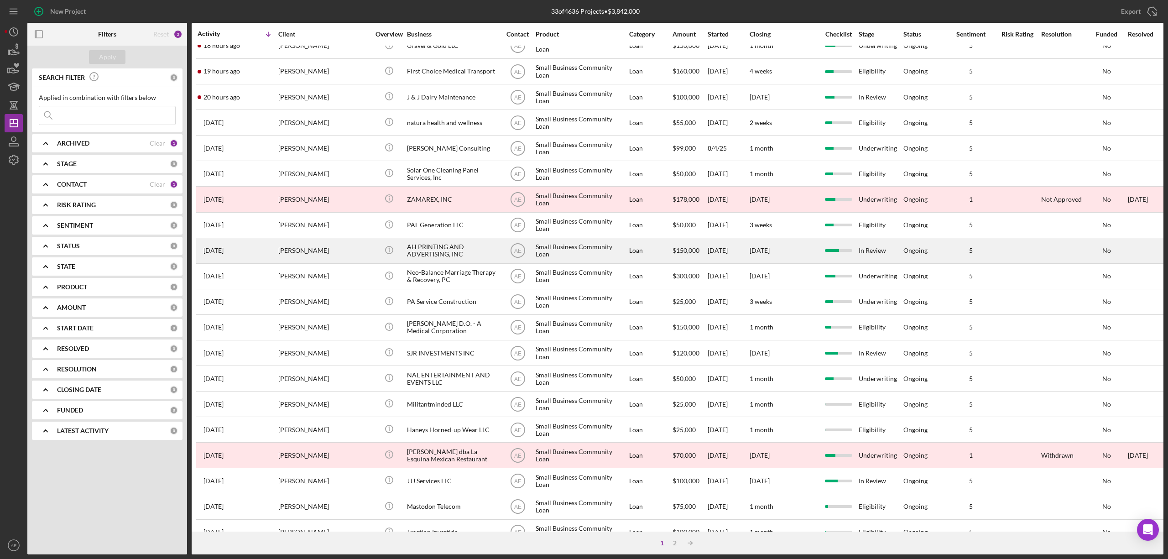
scroll to position [167, 0]
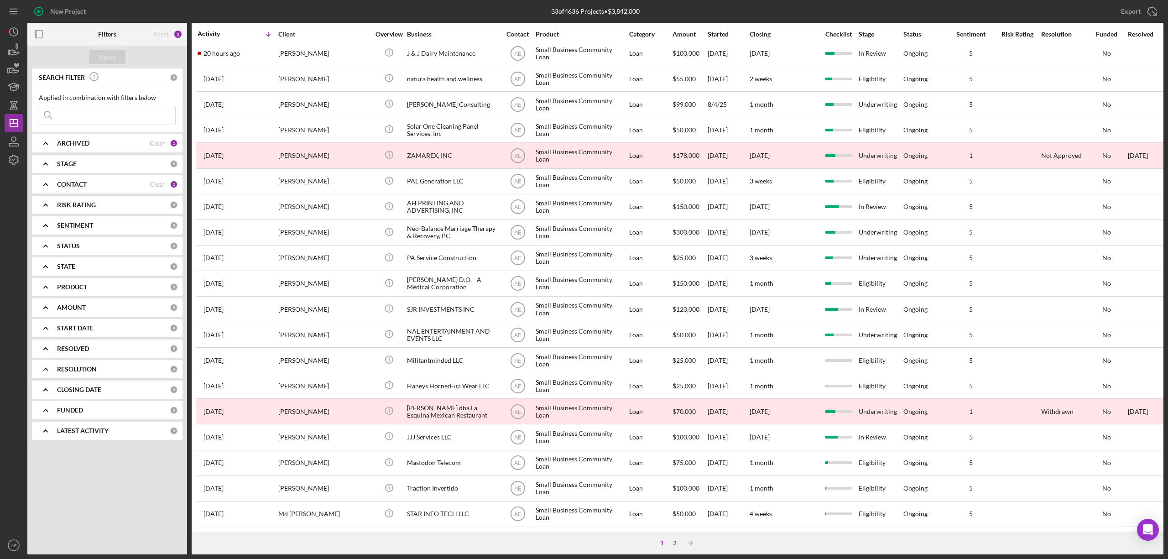
click at [674, 419] on div "2" at bounding box center [674, 542] width 13 height 7
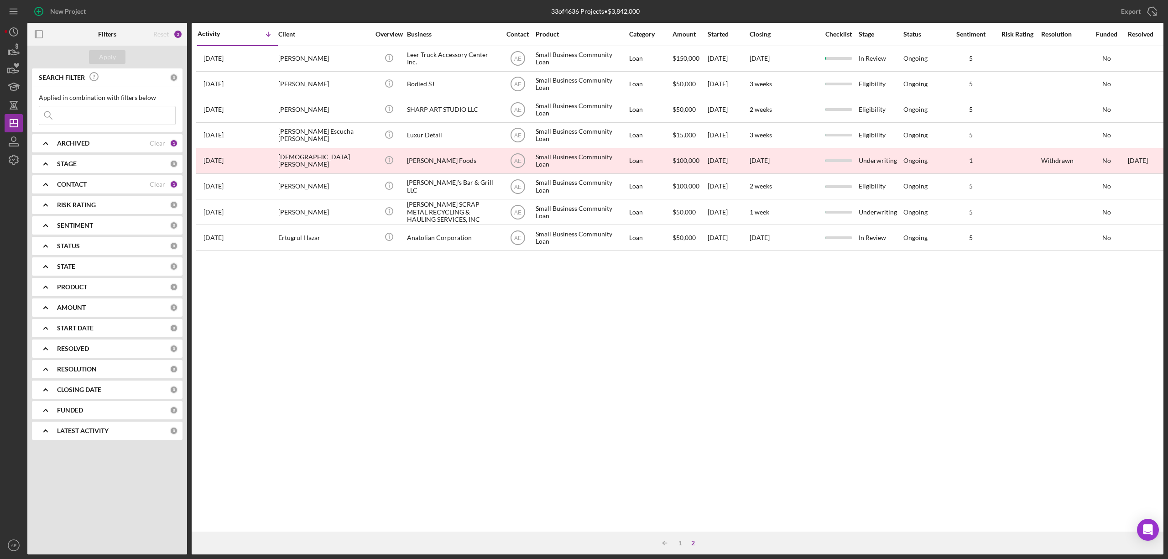
scroll to position [0, 0]
click at [680, 419] on div "Icon/Table Sort Arrow 1 2" at bounding box center [677, 542] width 971 height 23
click at [678, 419] on div "1" at bounding box center [680, 542] width 13 height 7
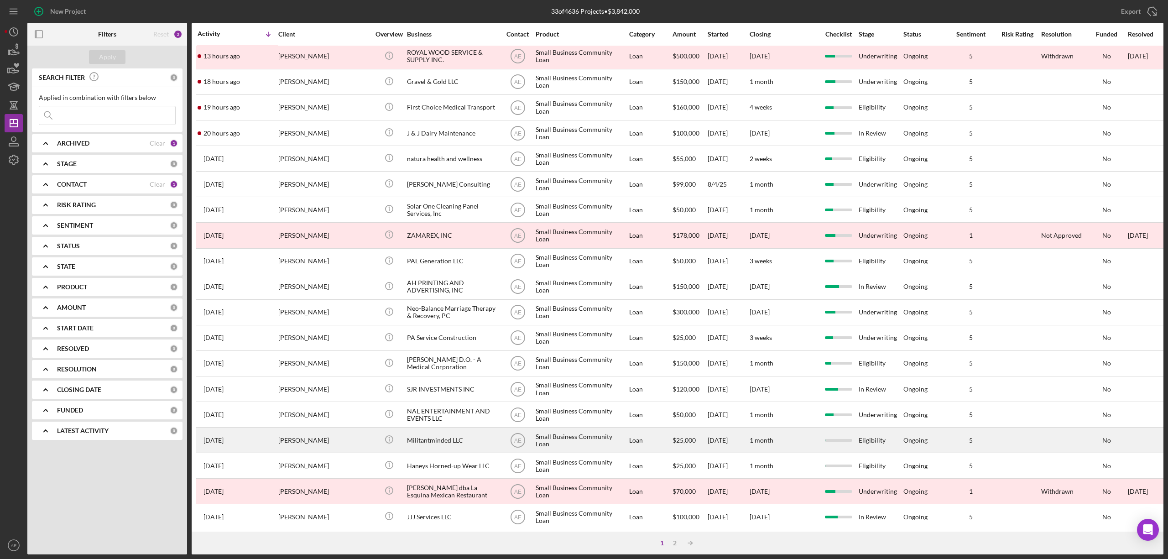
scroll to position [167, 0]
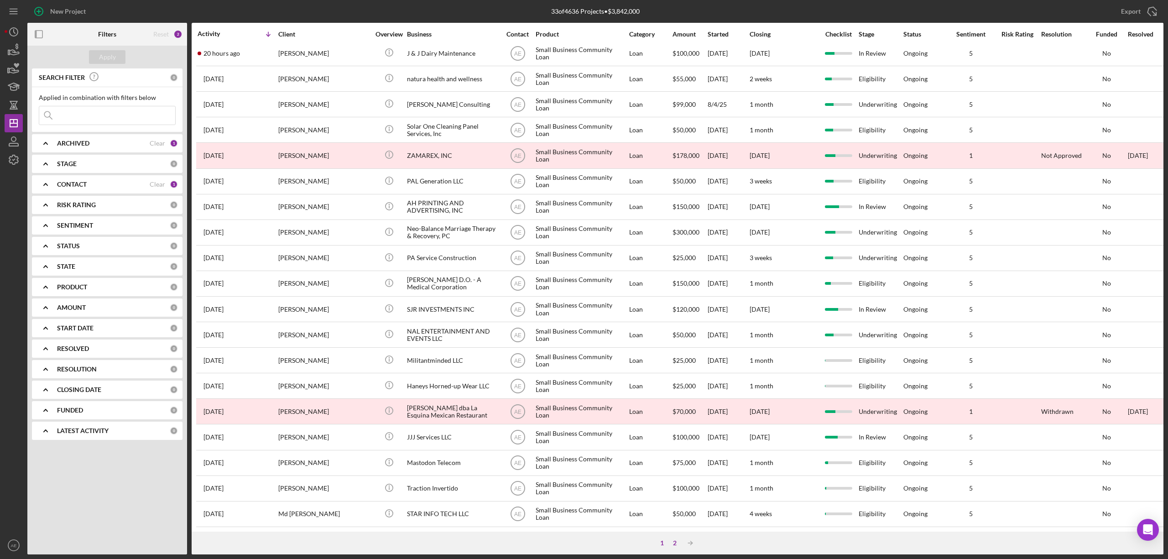
click at [675, 419] on div "2" at bounding box center [674, 542] width 13 height 7
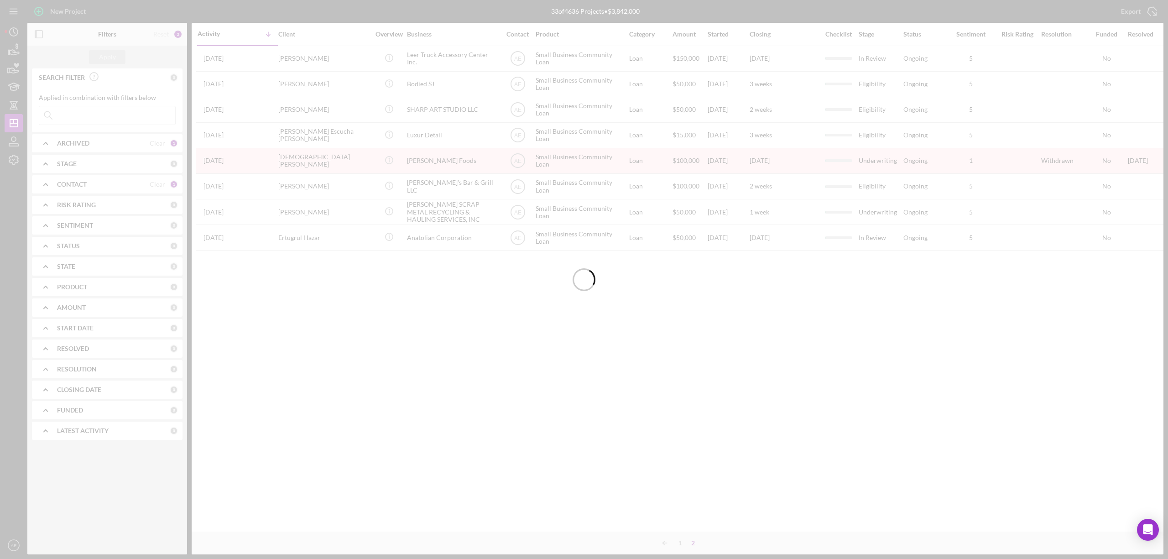
scroll to position [0, 0]
